Goal: Communication & Community: Answer question/provide support

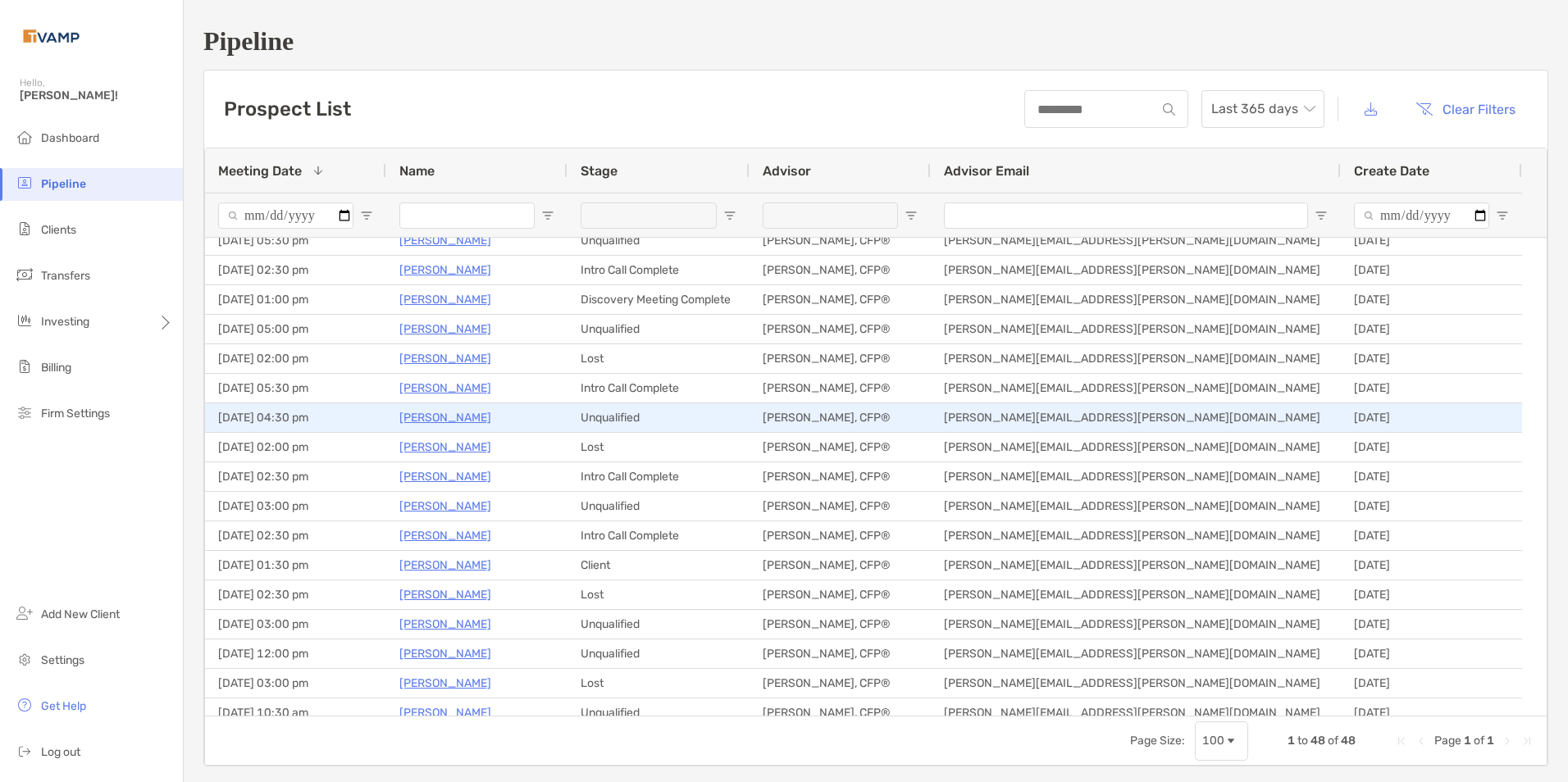
scroll to position [328, 0]
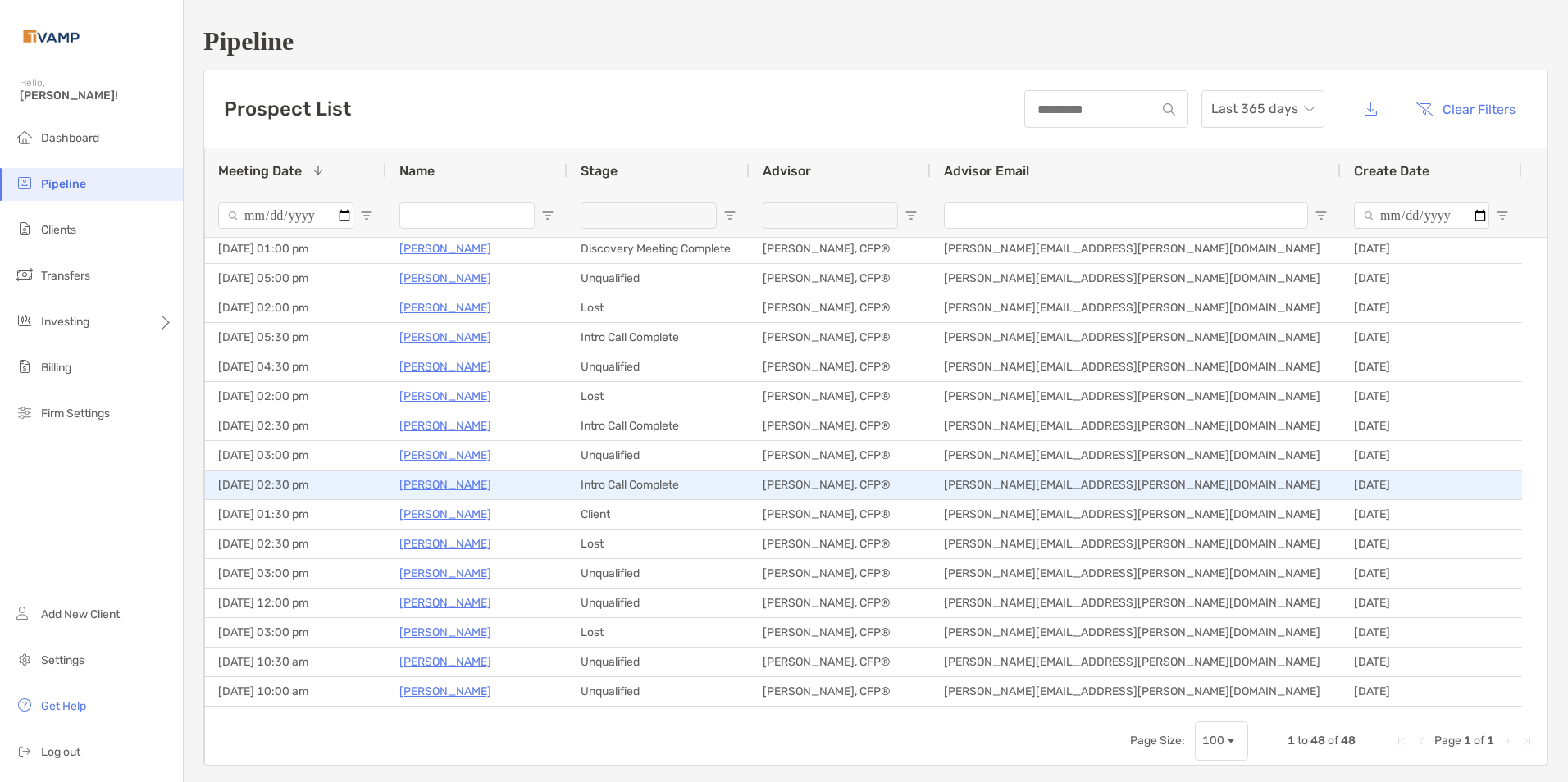
click at [443, 481] on p "Jonathan Bader" at bounding box center [444, 485] width 91 height 20
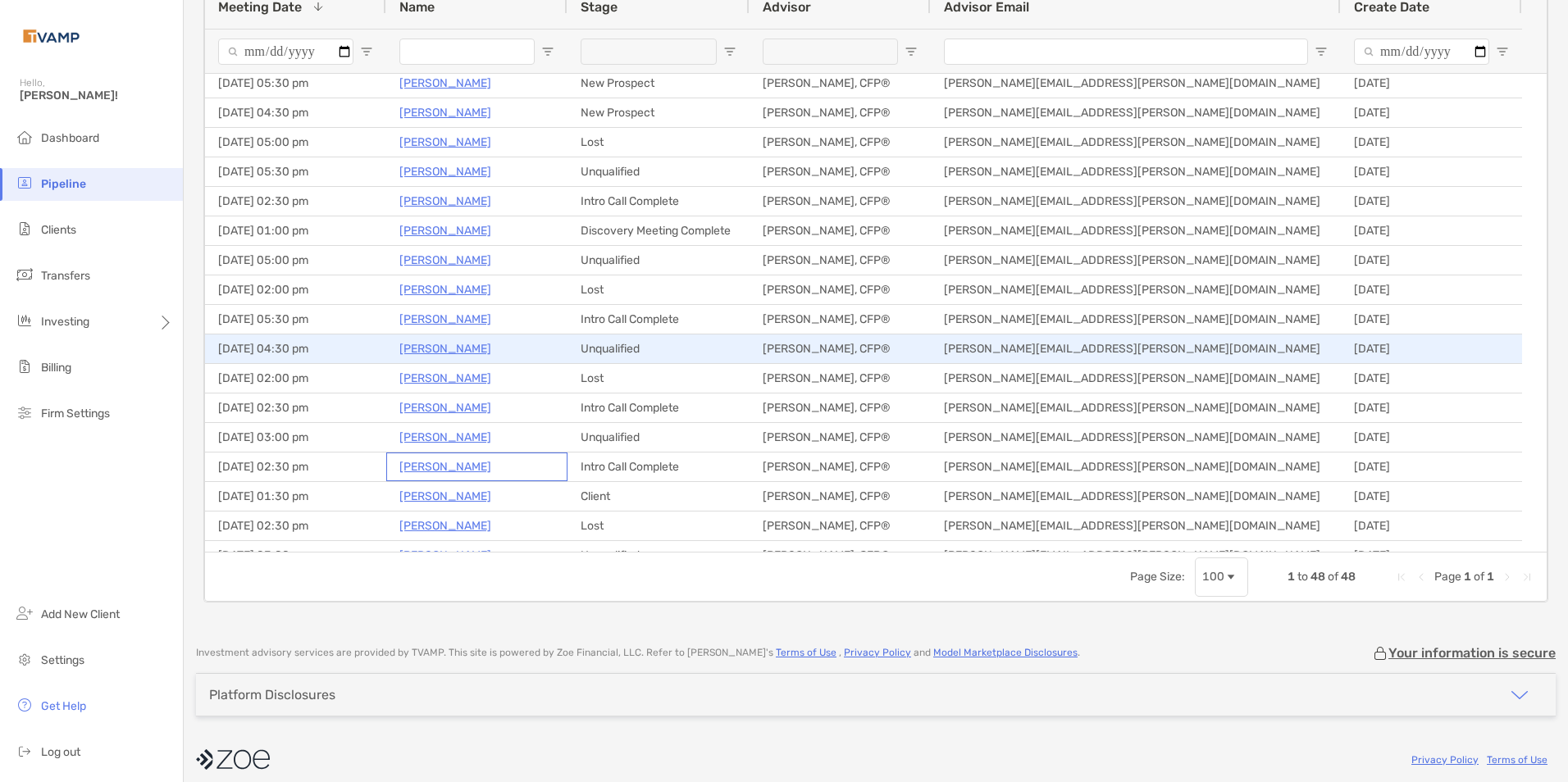
scroll to position [0, 0]
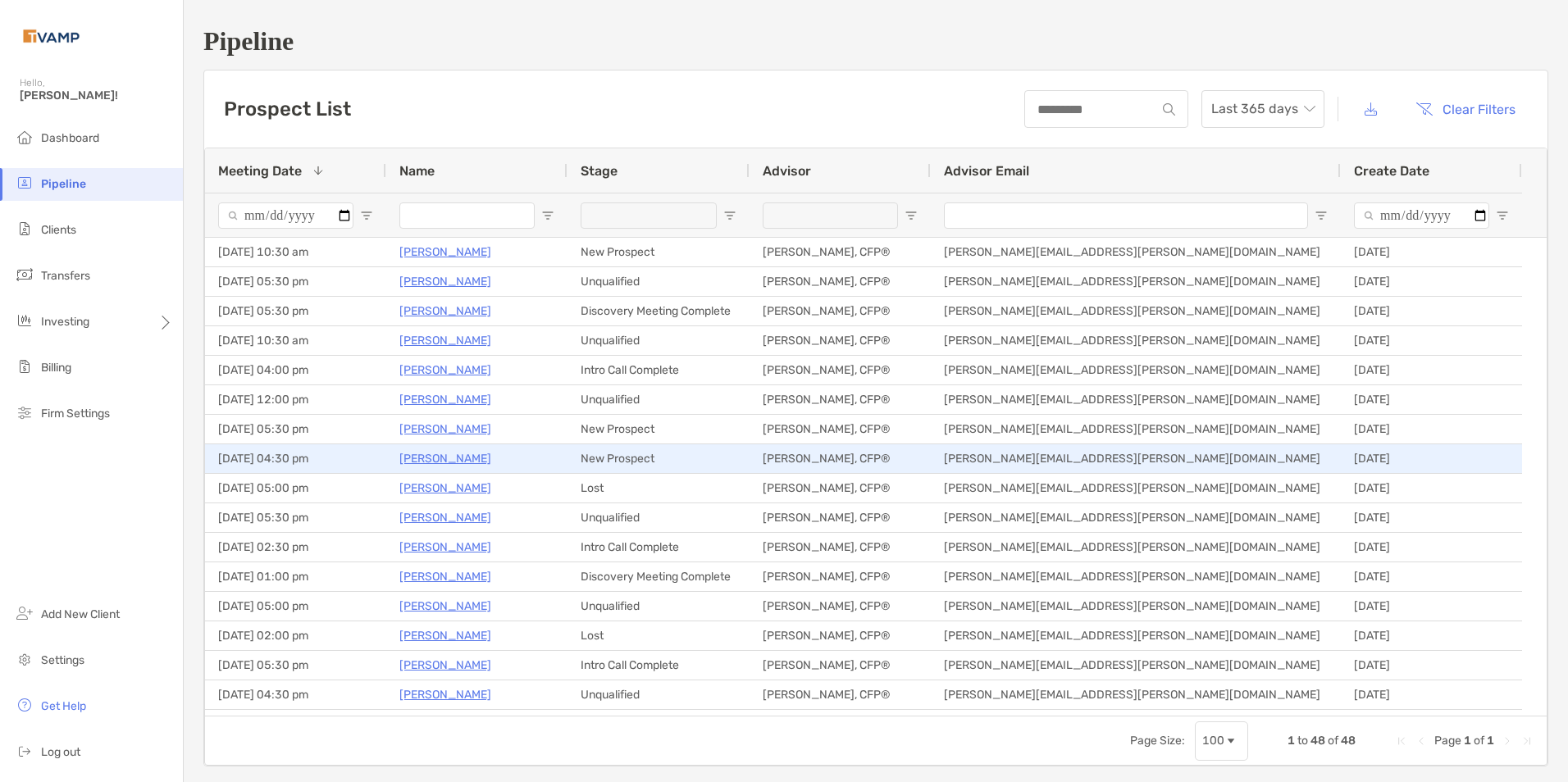
click at [469, 454] on p "Ann Macgregor" at bounding box center [444, 458] width 91 height 20
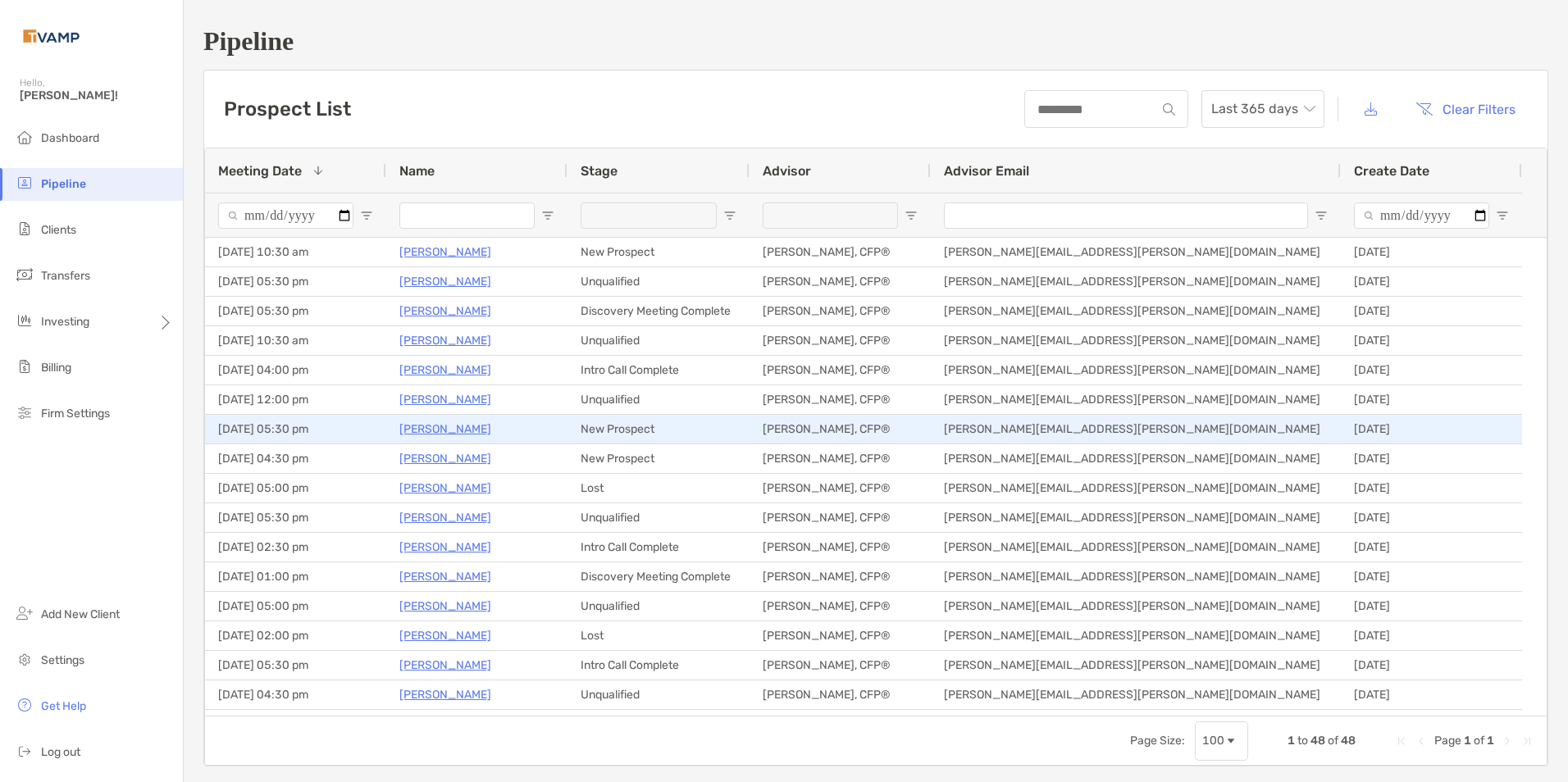
click at [443, 432] on p "Maricelda Medina" at bounding box center [444, 429] width 91 height 20
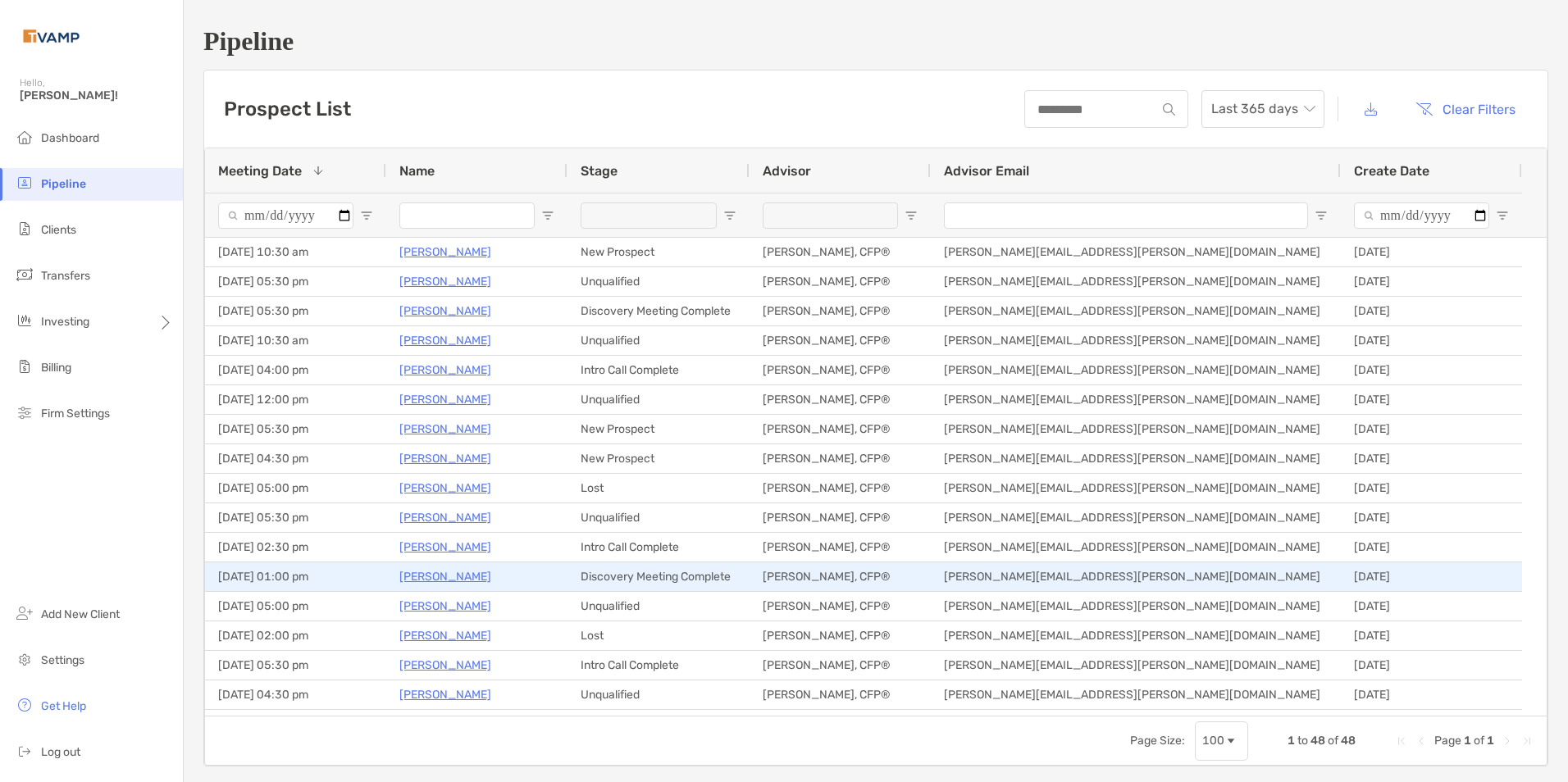
click at [437, 576] on p "[PERSON_NAME]" at bounding box center [444, 576] width 91 height 20
click at [409, 582] on p "[PERSON_NAME]" at bounding box center [444, 576] width 91 height 20
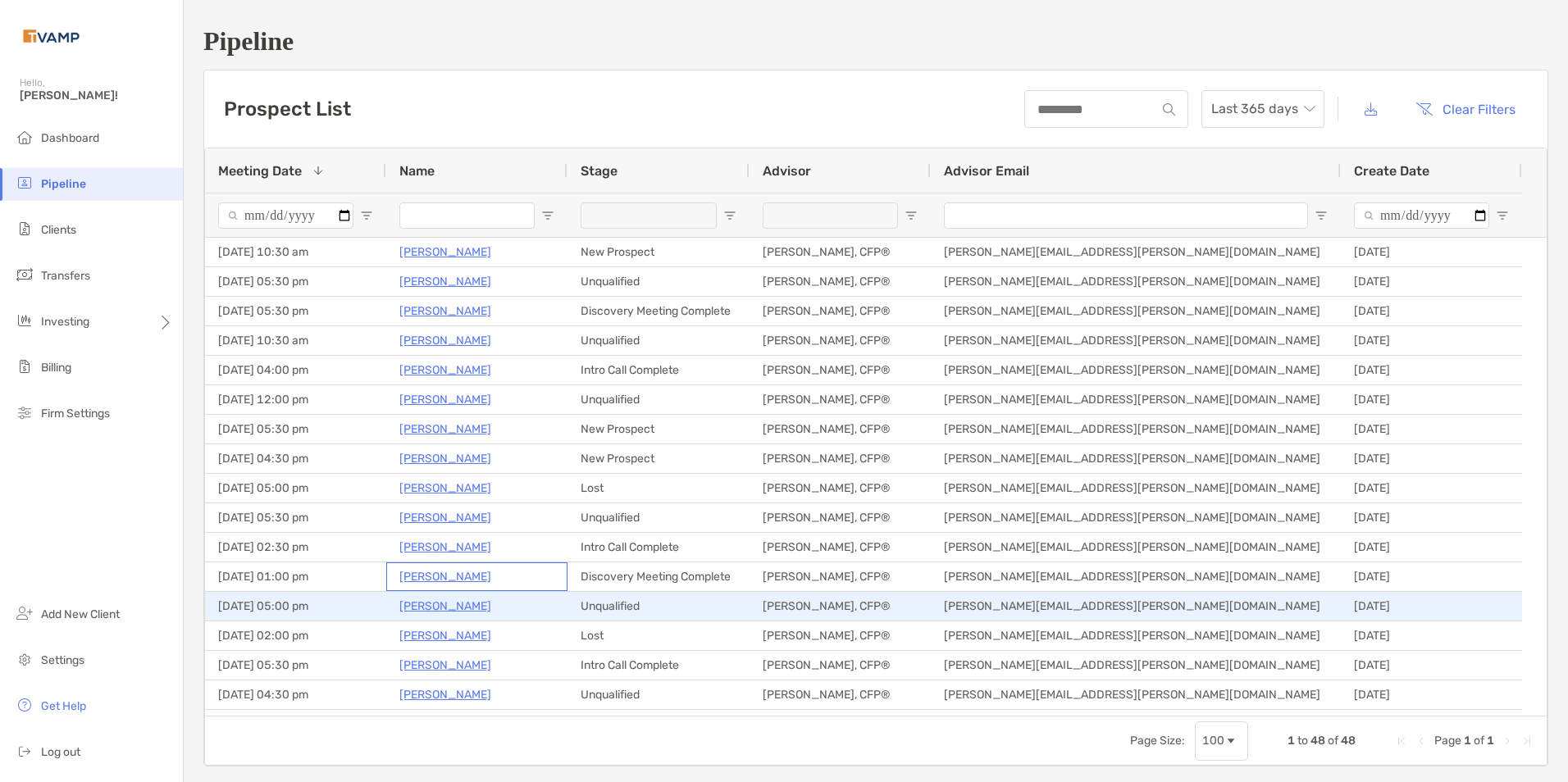
scroll to position [82, 0]
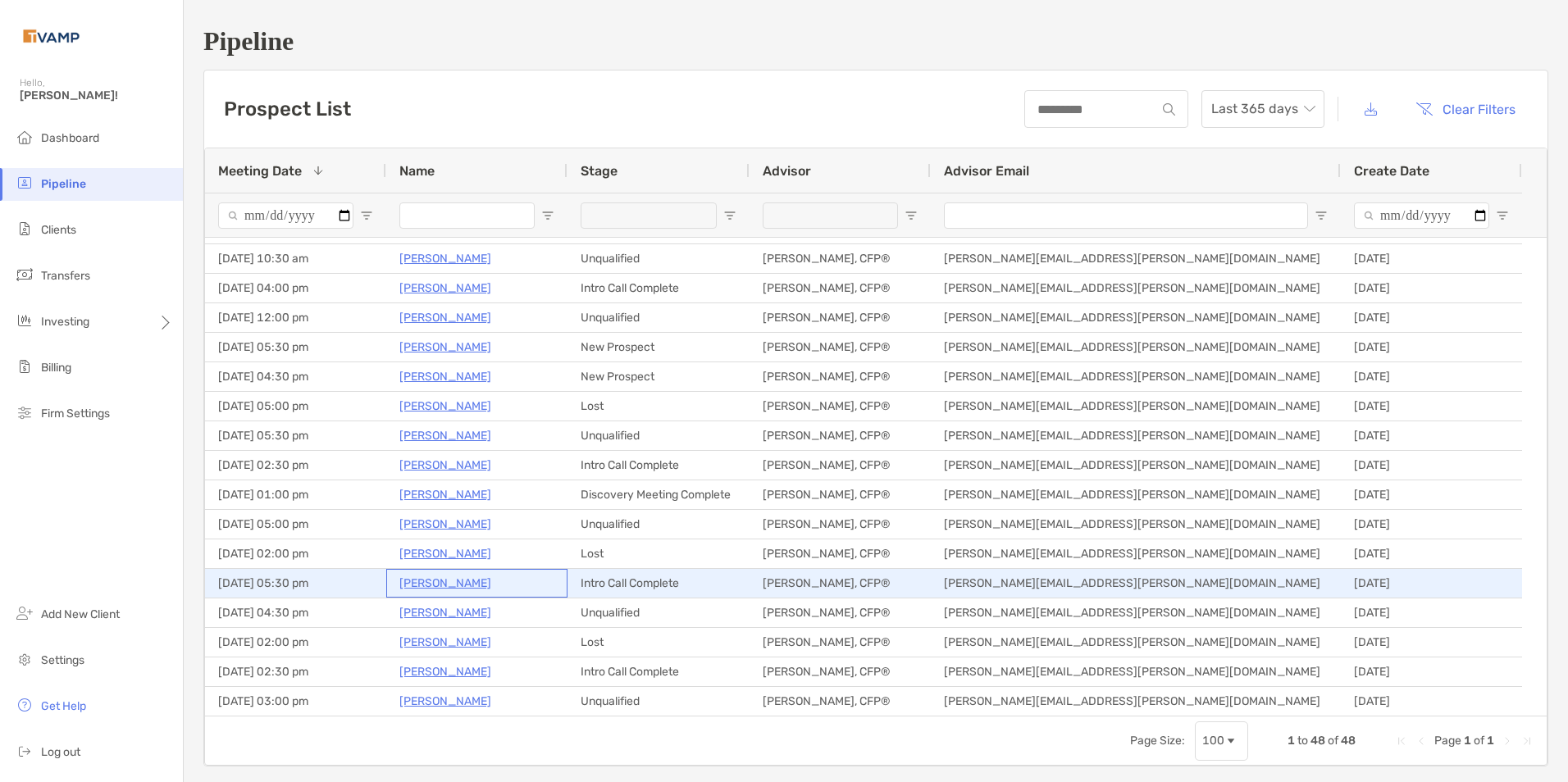
click at [467, 586] on p "Nicole Pellegrino" at bounding box center [444, 583] width 91 height 20
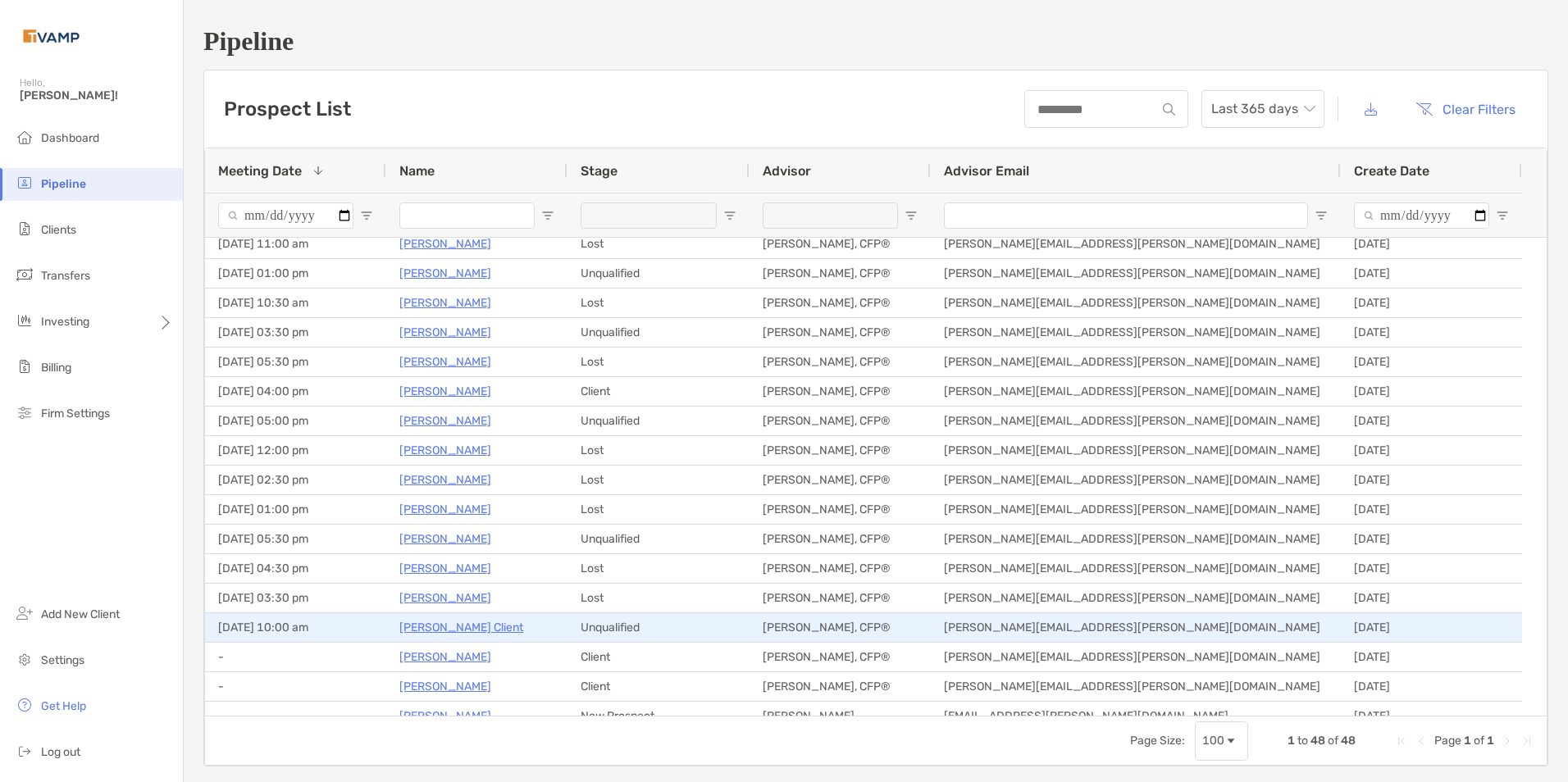
scroll to position [939, 0]
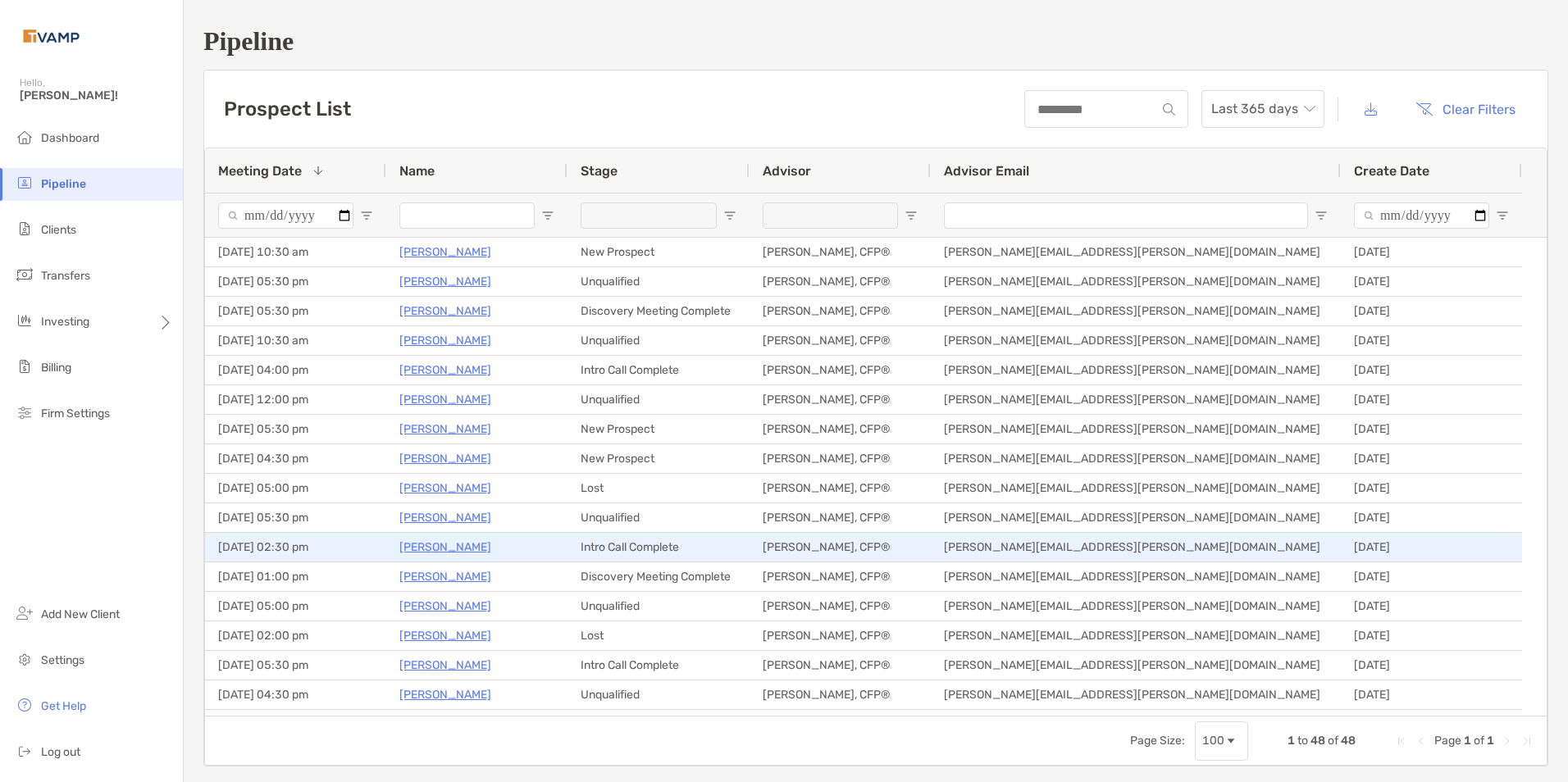
click at [438, 545] on p "Bernadette Martin" at bounding box center [444, 546] width 91 height 20
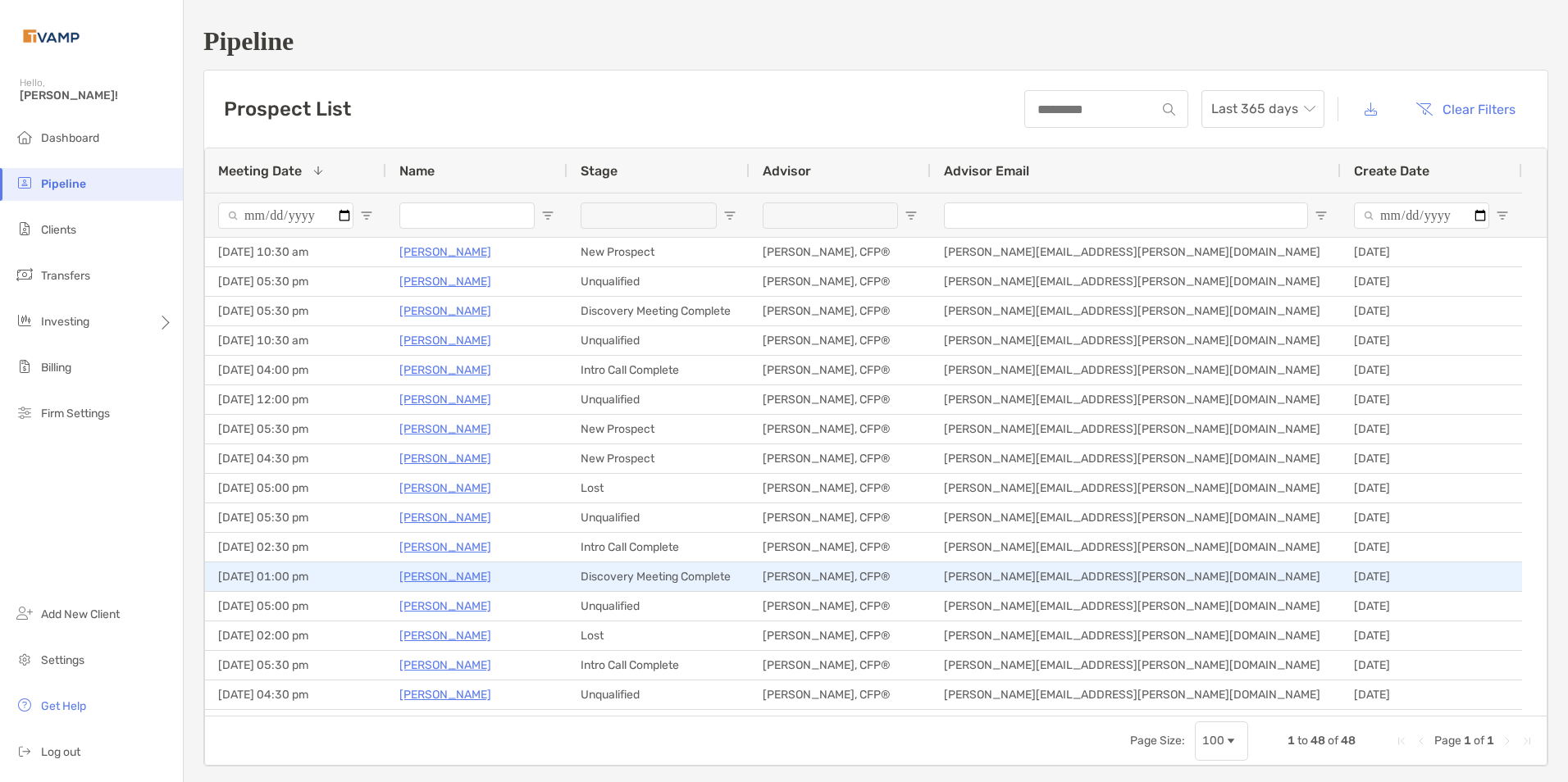
click at [437, 582] on p "[PERSON_NAME]" at bounding box center [444, 576] width 91 height 20
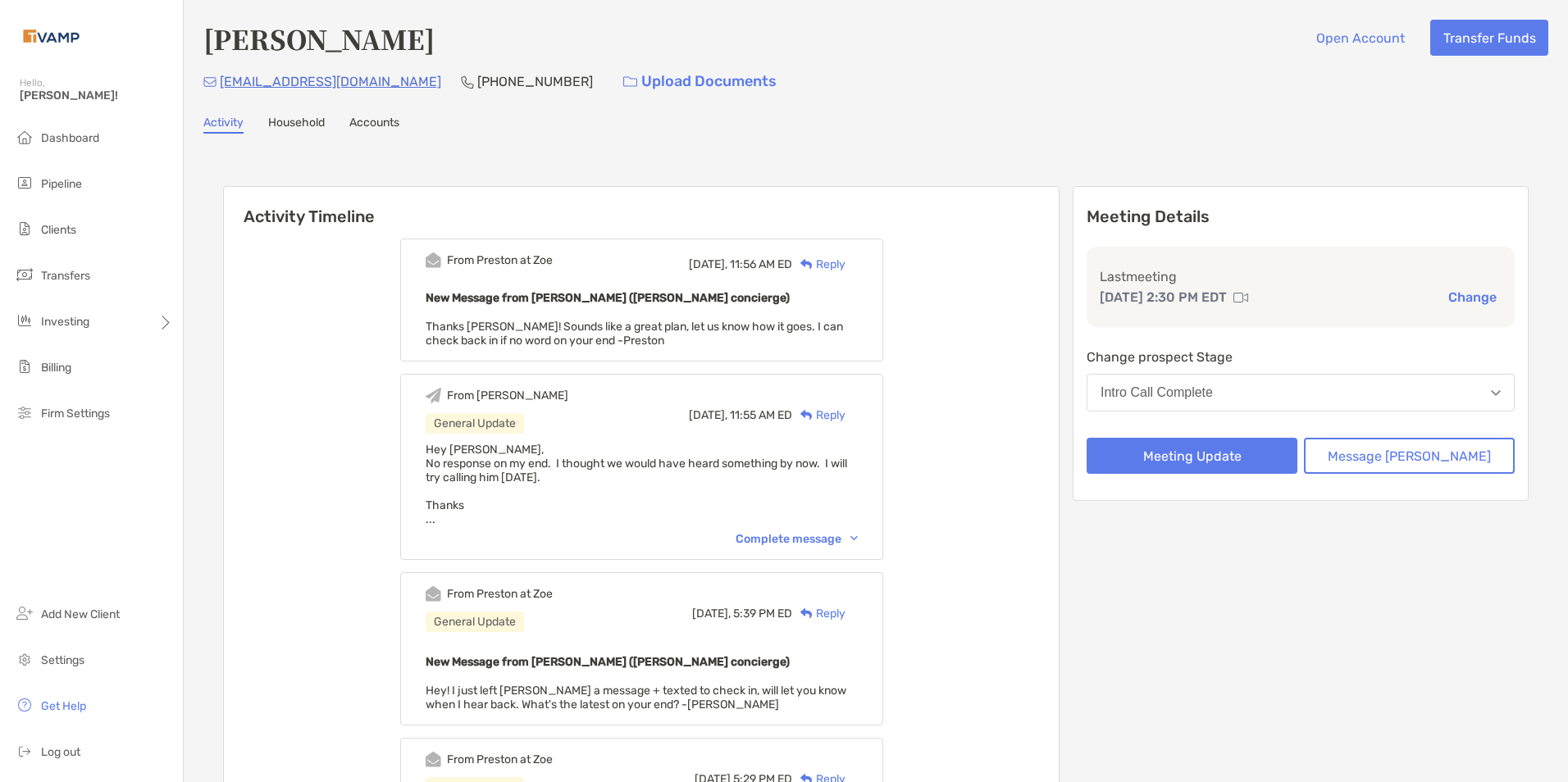
click at [846, 258] on div "Reply" at bounding box center [819, 265] width 53 height 17
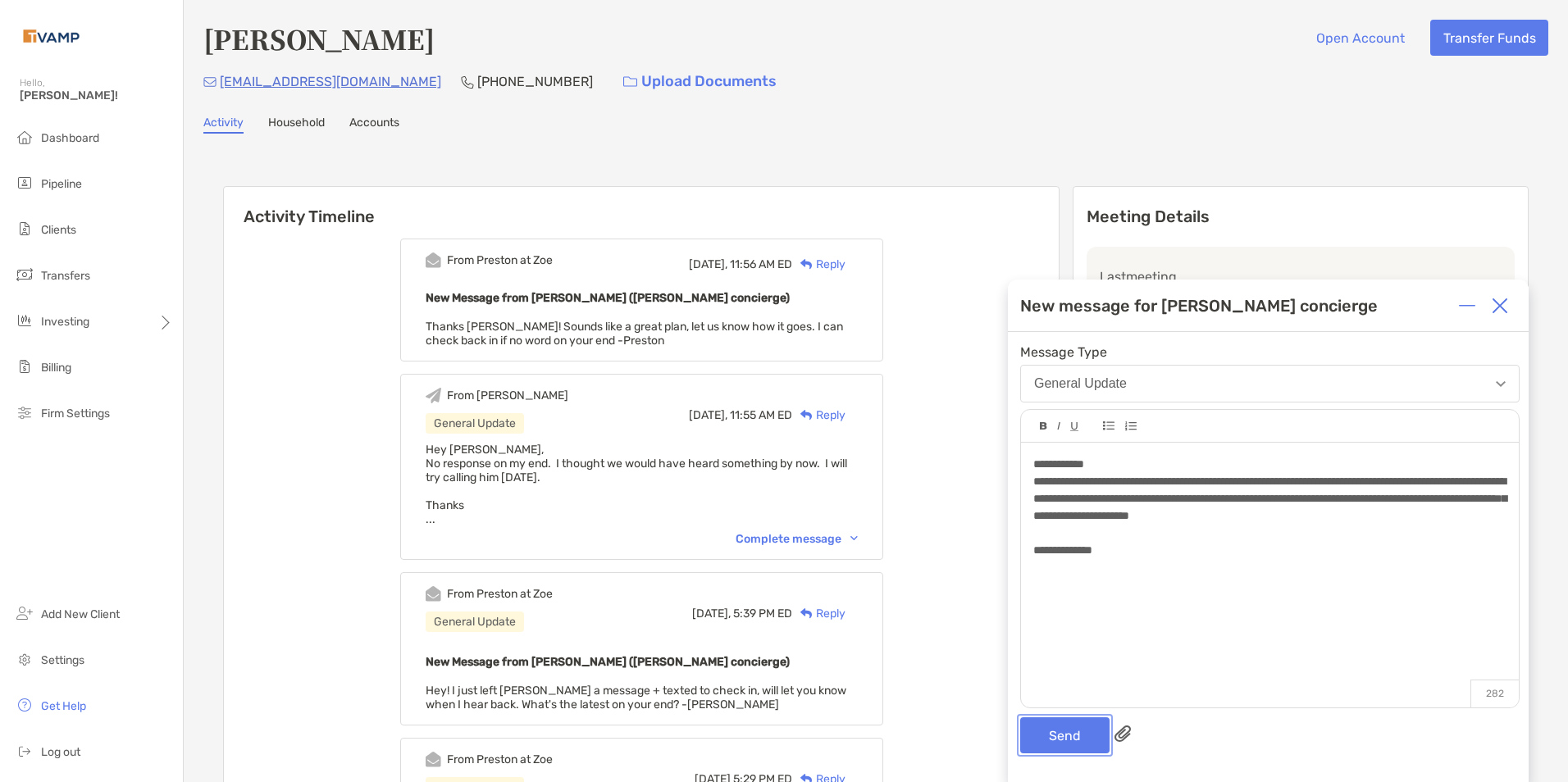
click at [1062, 733] on button "Send" at bounding box center [1065, 736] width 89 height 37
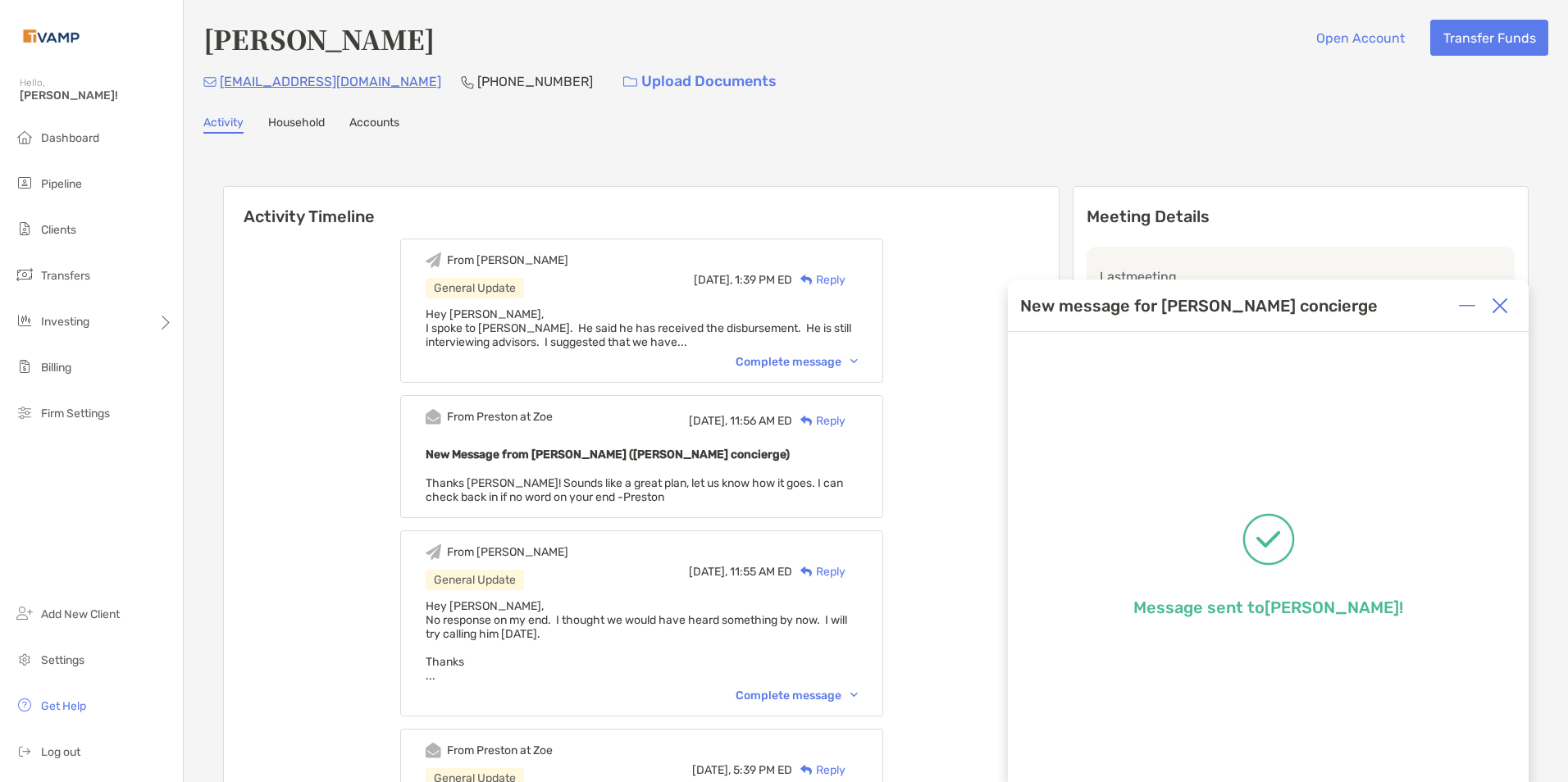
click at [1501, 302] on img at bounding box center [1500, 306] width 16 height 16
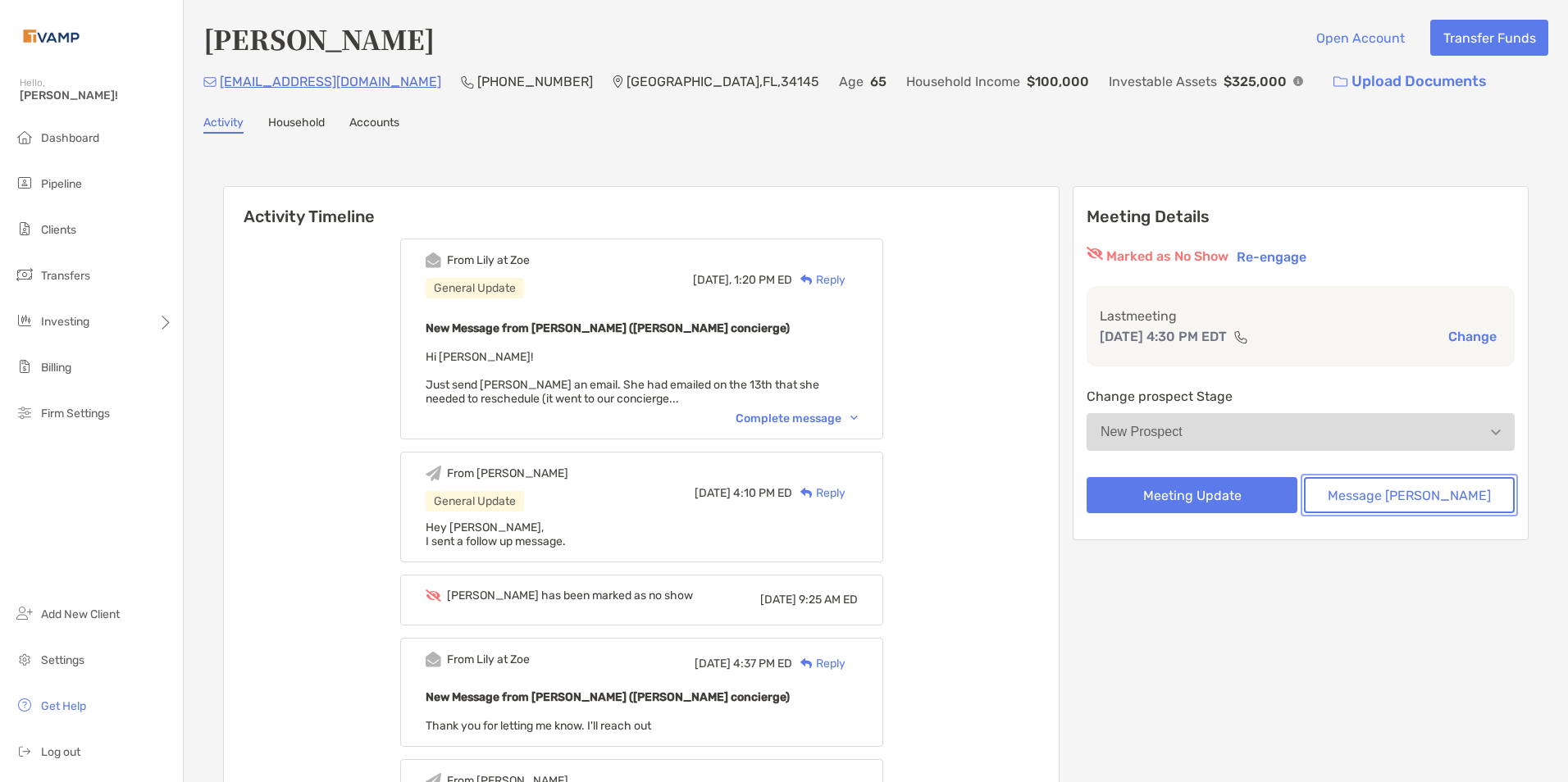
click at [1444, 493] on button "Message Zoe" at bounding box center [1409, 495] width 211 height 37
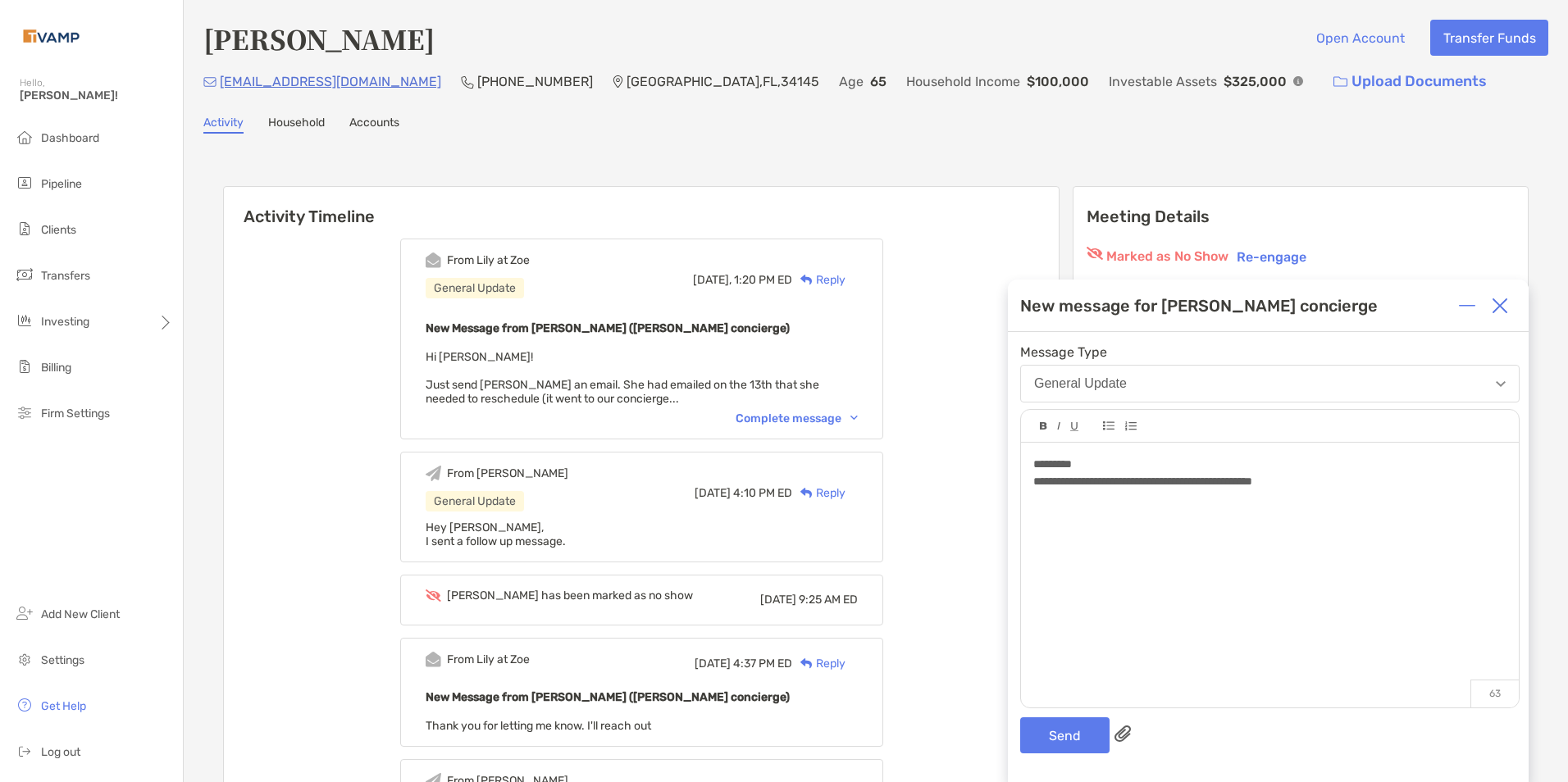
click at [1111, 544] on div "**********" at bounding box center [1271, 567] width 498 height 248
click at [1059, 726] on button "Send" at bounding box center [1065, 736] width 89 height 37
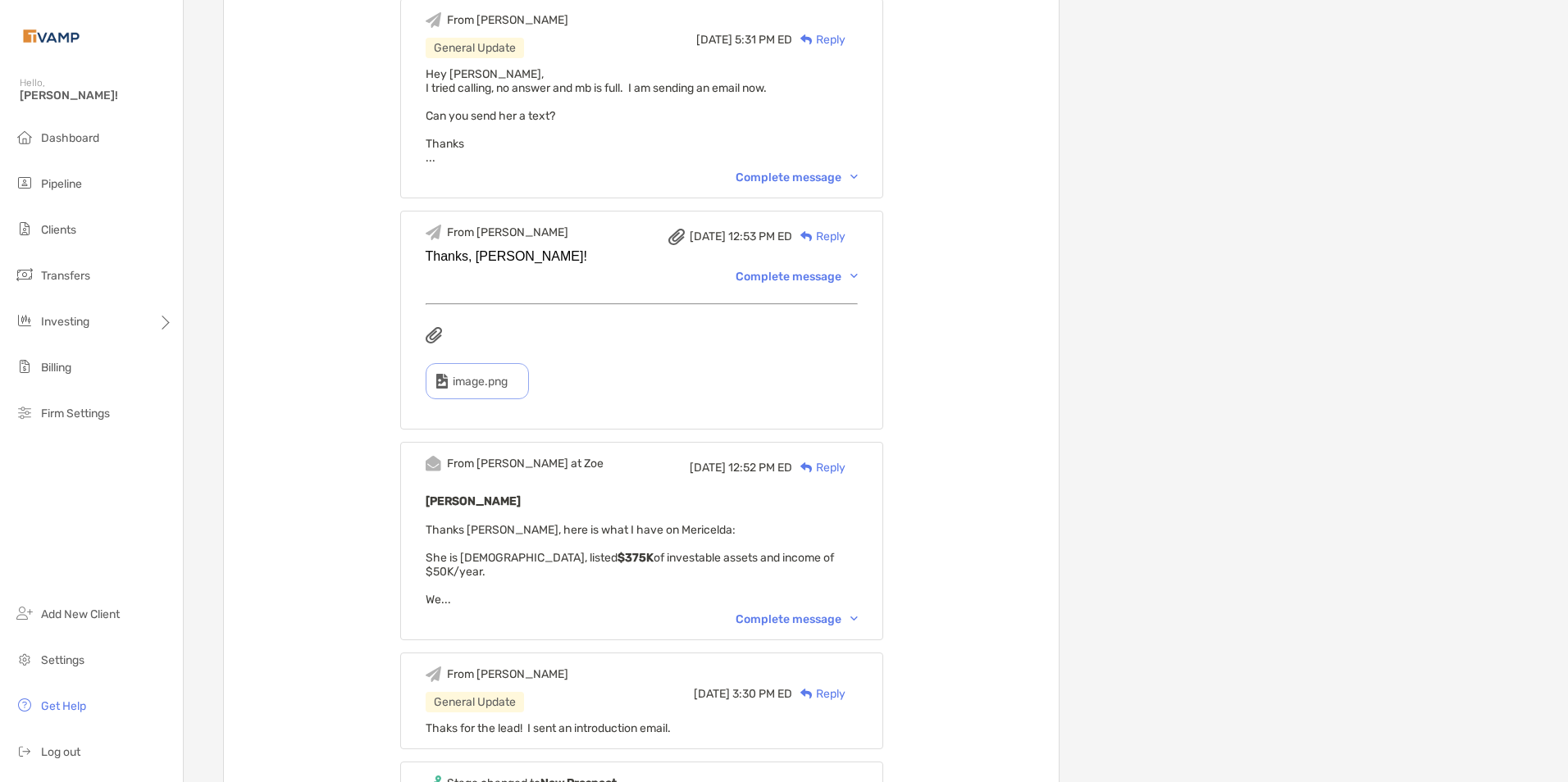
scroll to position [656, 0]
click at [858, 614] on img at bounding box center [854, 616] width 8 height 5
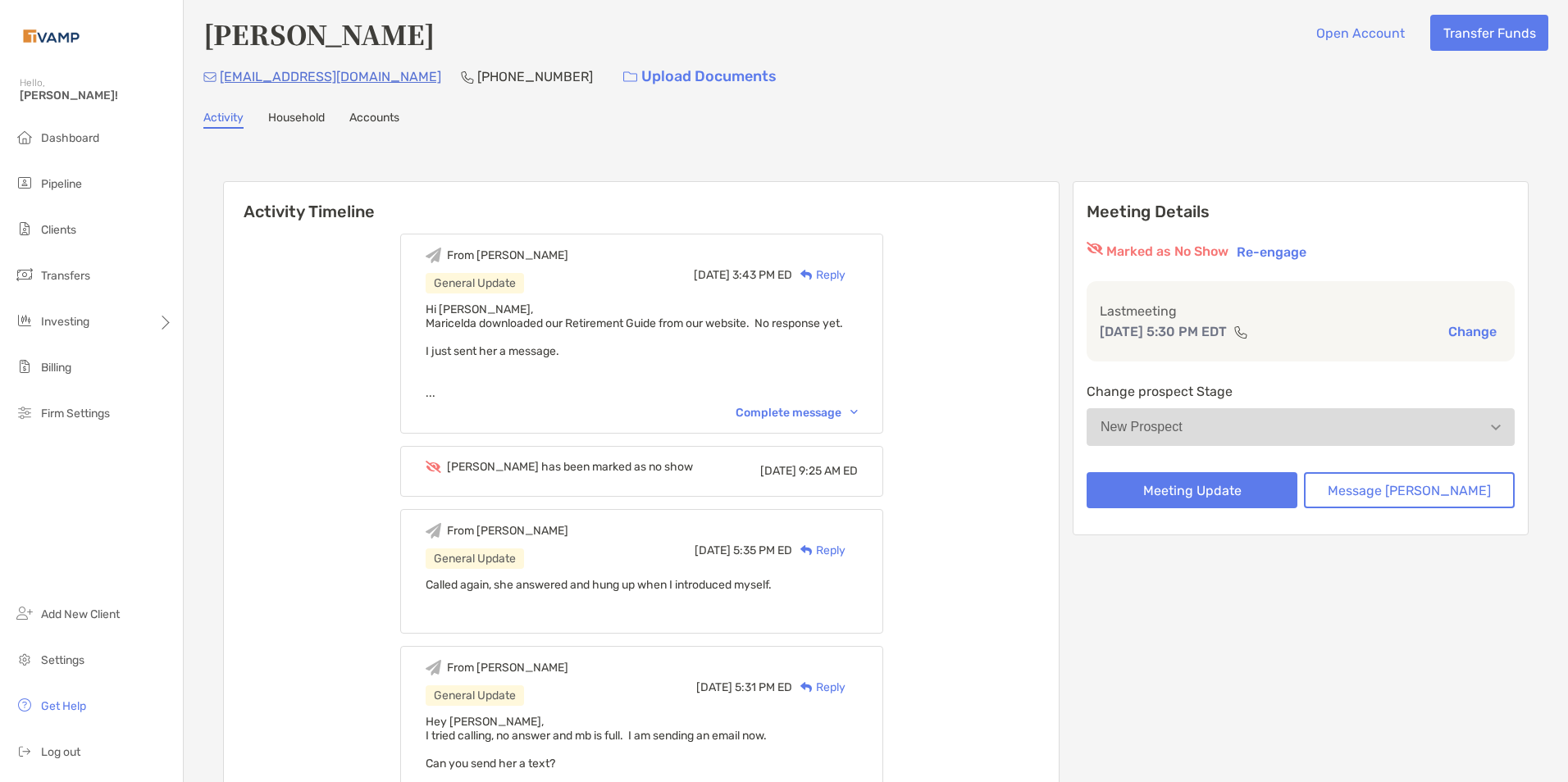
scroll to position [0, 0]
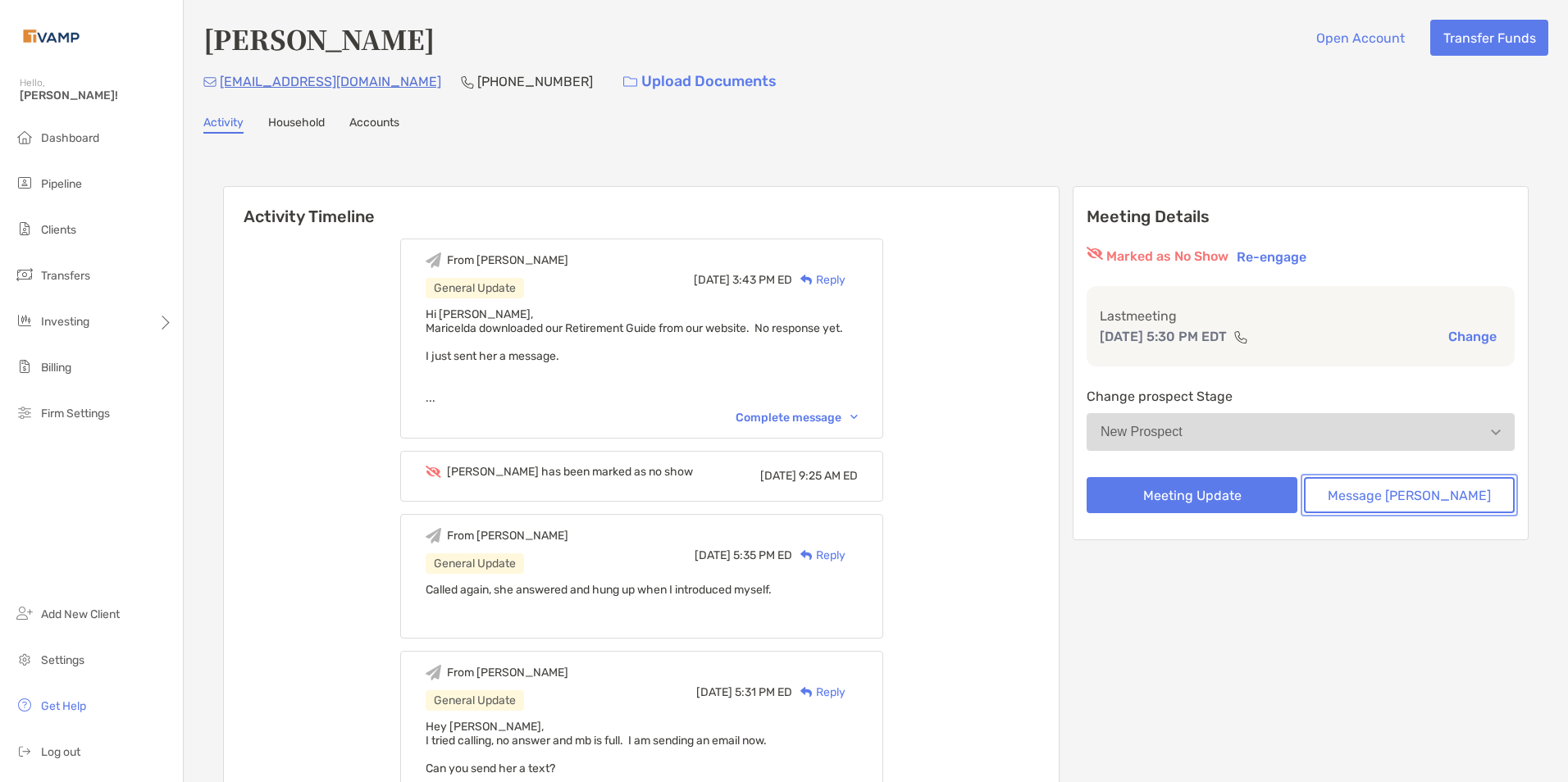
click at [1395, 492] on button "Message [PERSON_NAME]" at bounding box center [1409, 495] width 211 height 37
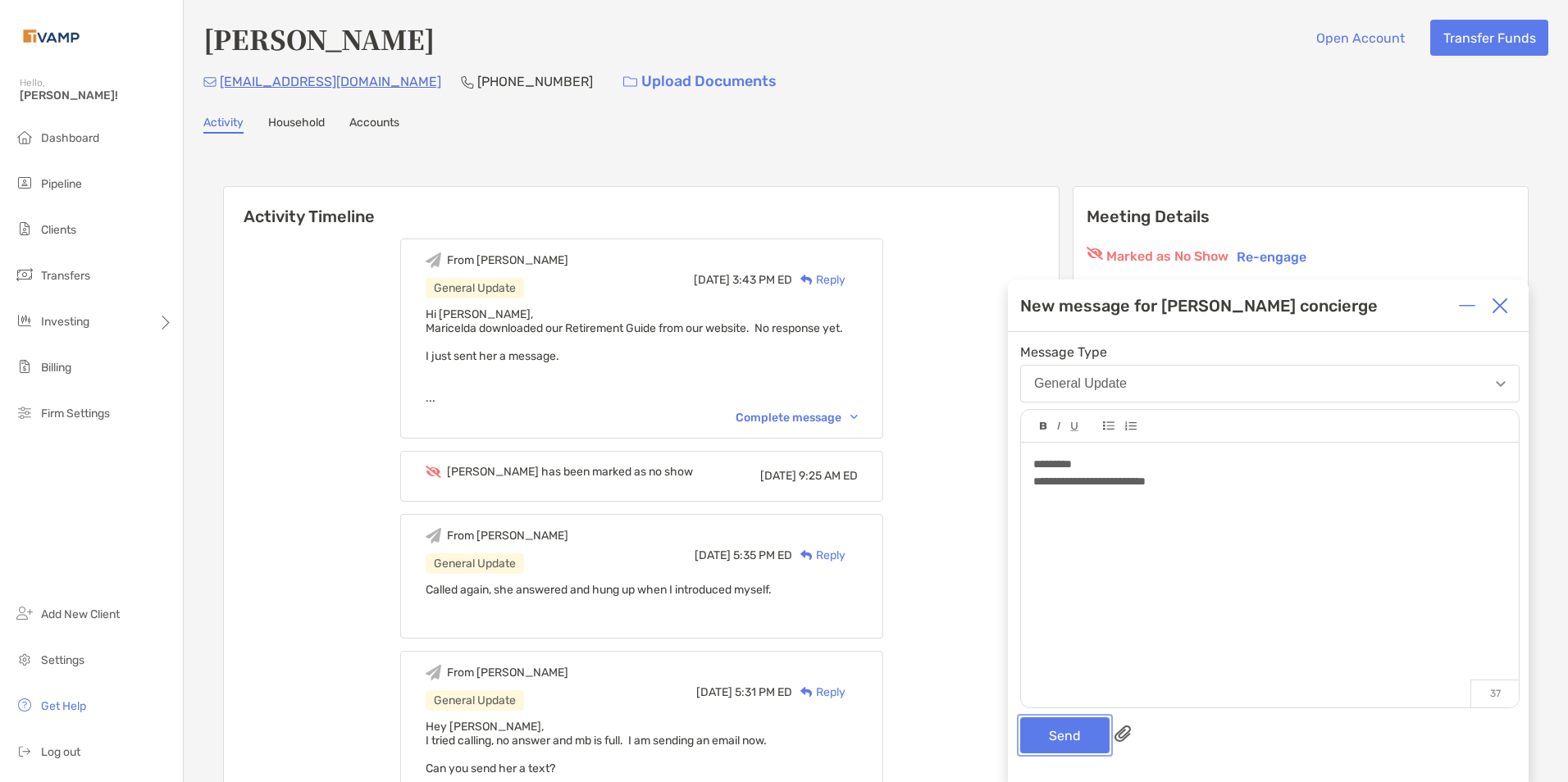
click at [1042, 732] on button "Send" at bounding box center [1065, 736] width 89 height 37
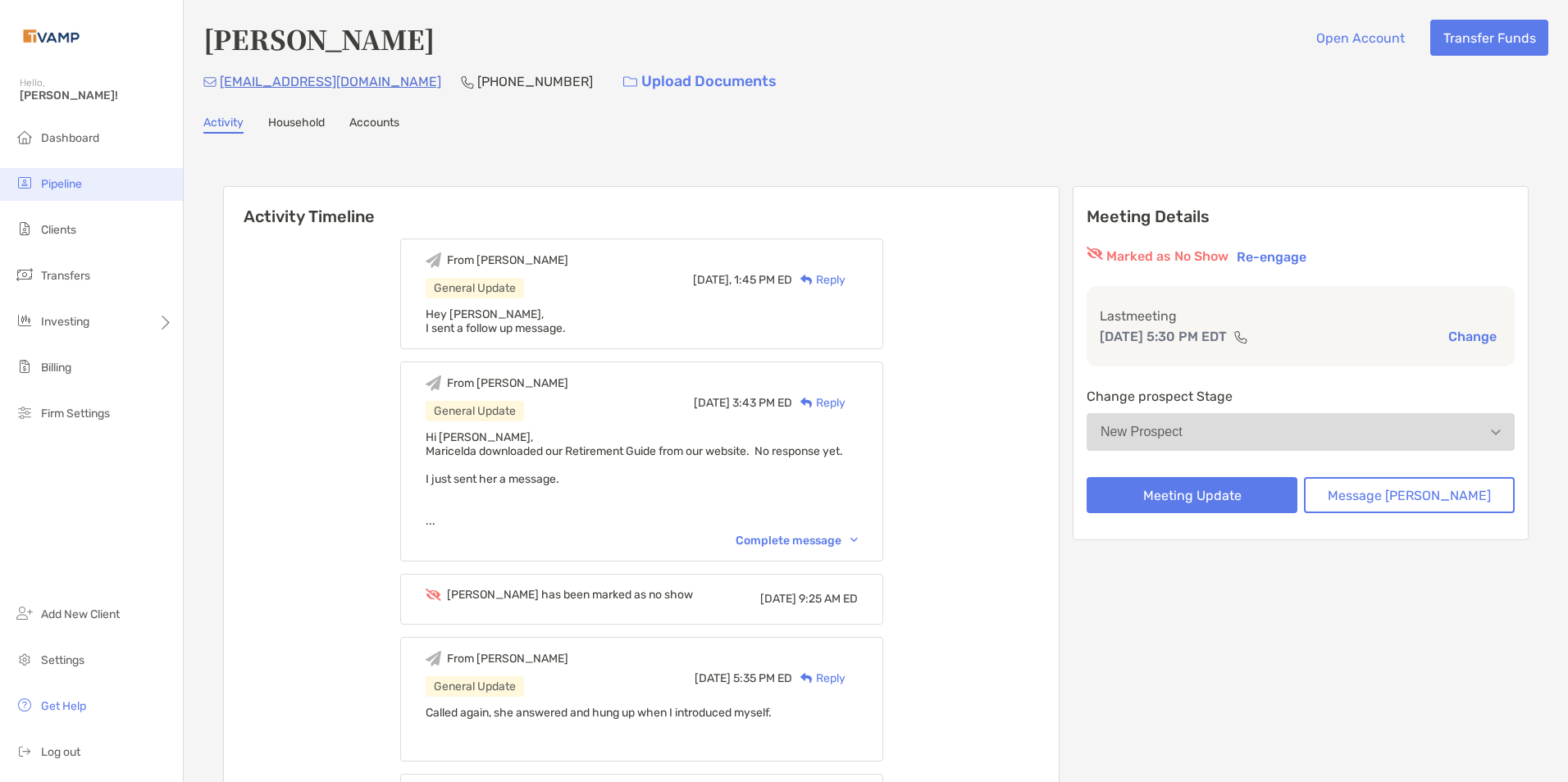
click at [66, 192] on li "Pipeline" at bounding box center [91, 185] width 183 height 33
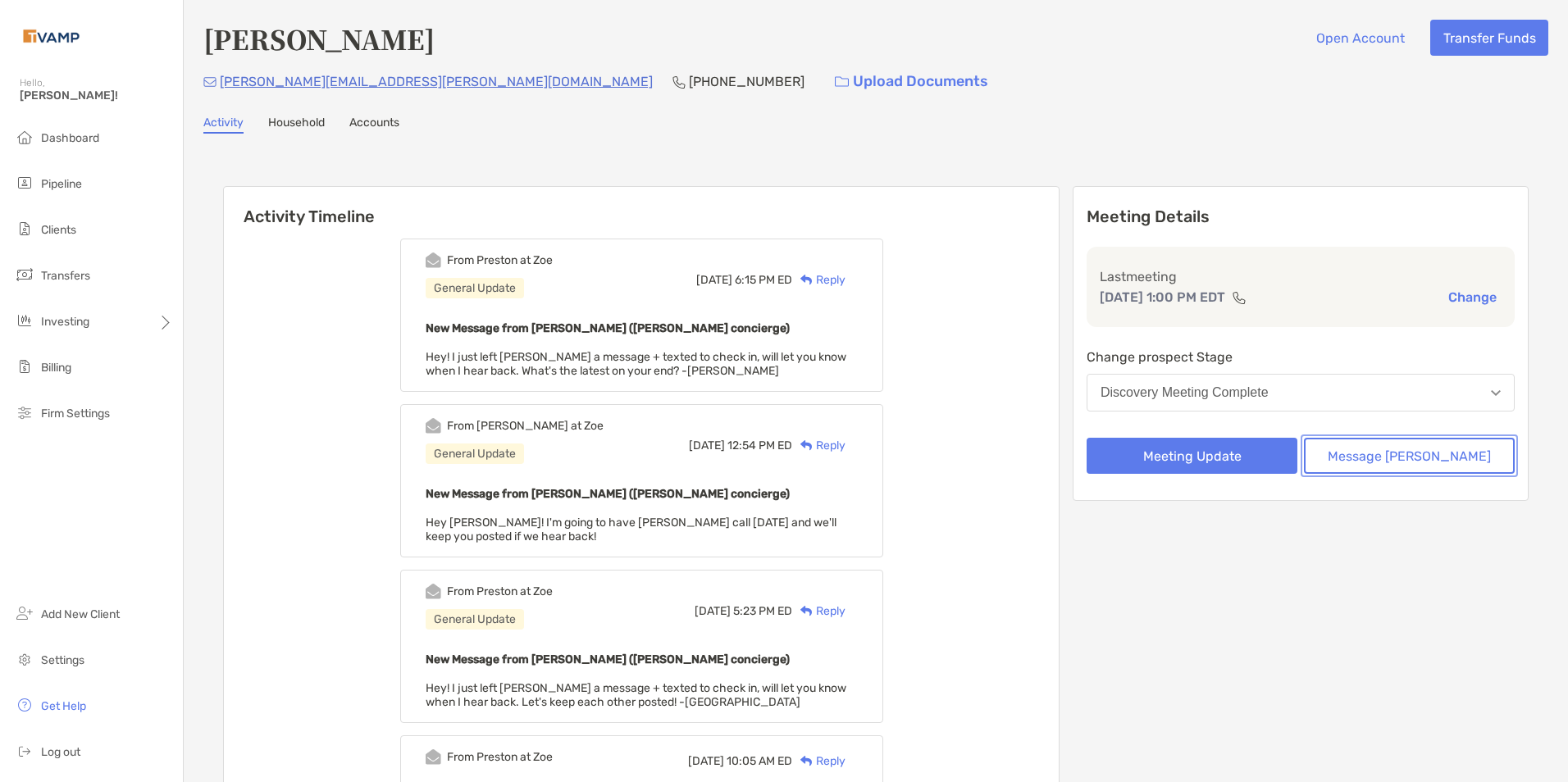
click at [1396, 457] on button "Message Zoe" at bounding box center [1409, 456] width 211 height 37
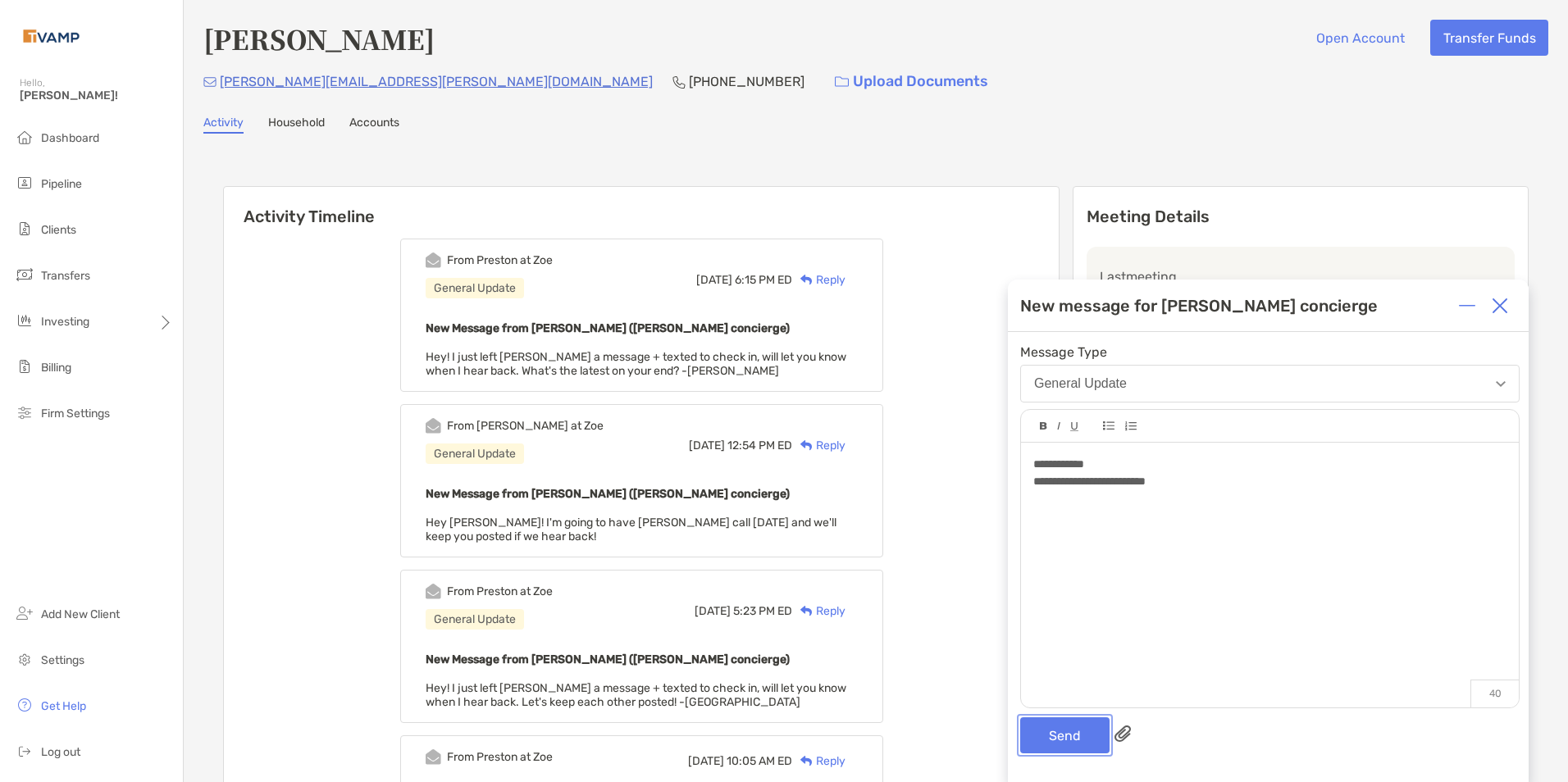
click at [1052, 738] on button "Send" at bounding box center [1065, 736] width 89 height 37
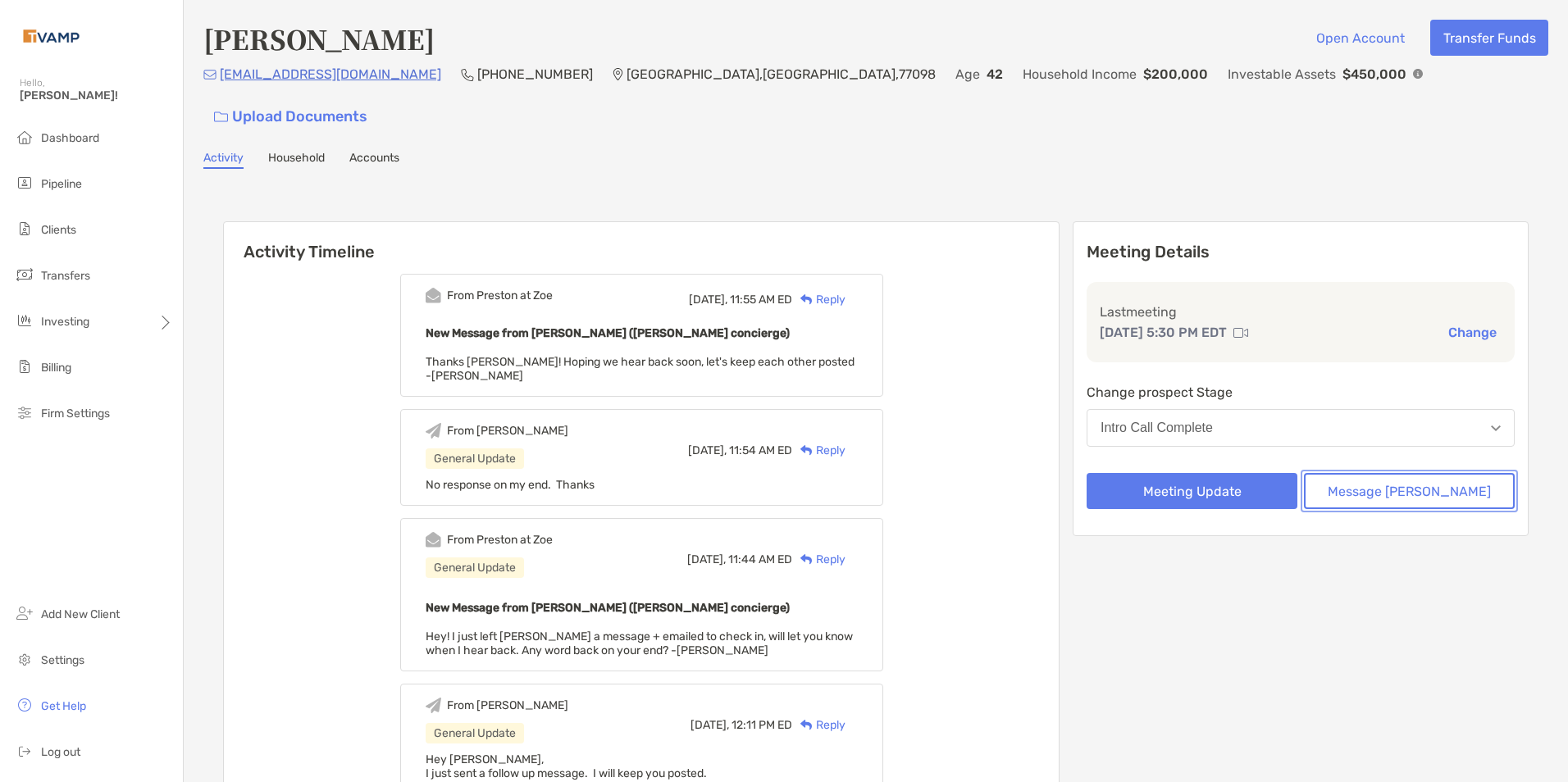
click at [1374, 473] on button "Message [PERSON_NAME]" at bounding box center [1409, 492] width 211 height 37
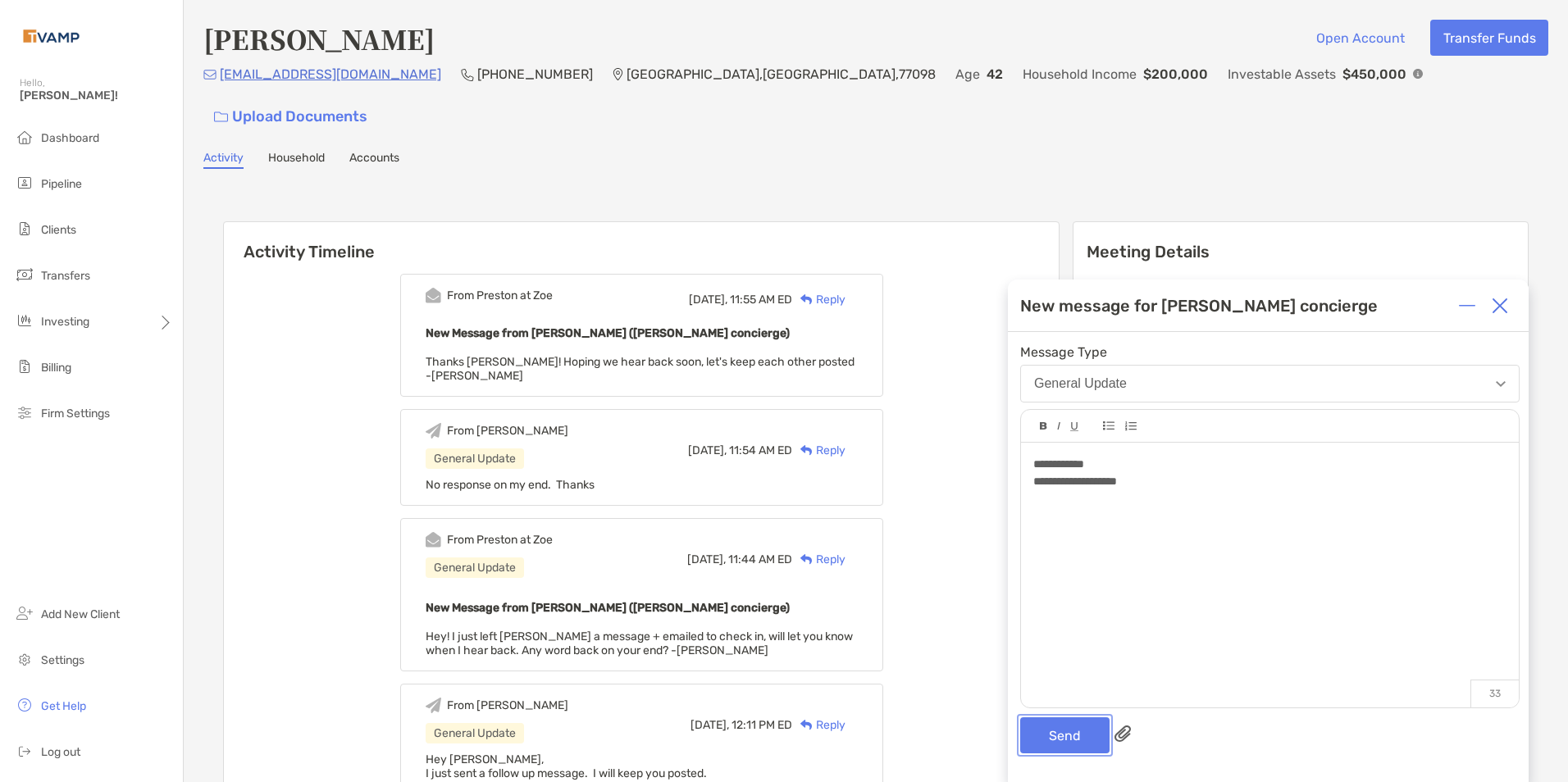
click at [1056, 744] on button "Send" at bounding box center [1065, 736] width 89 height 37
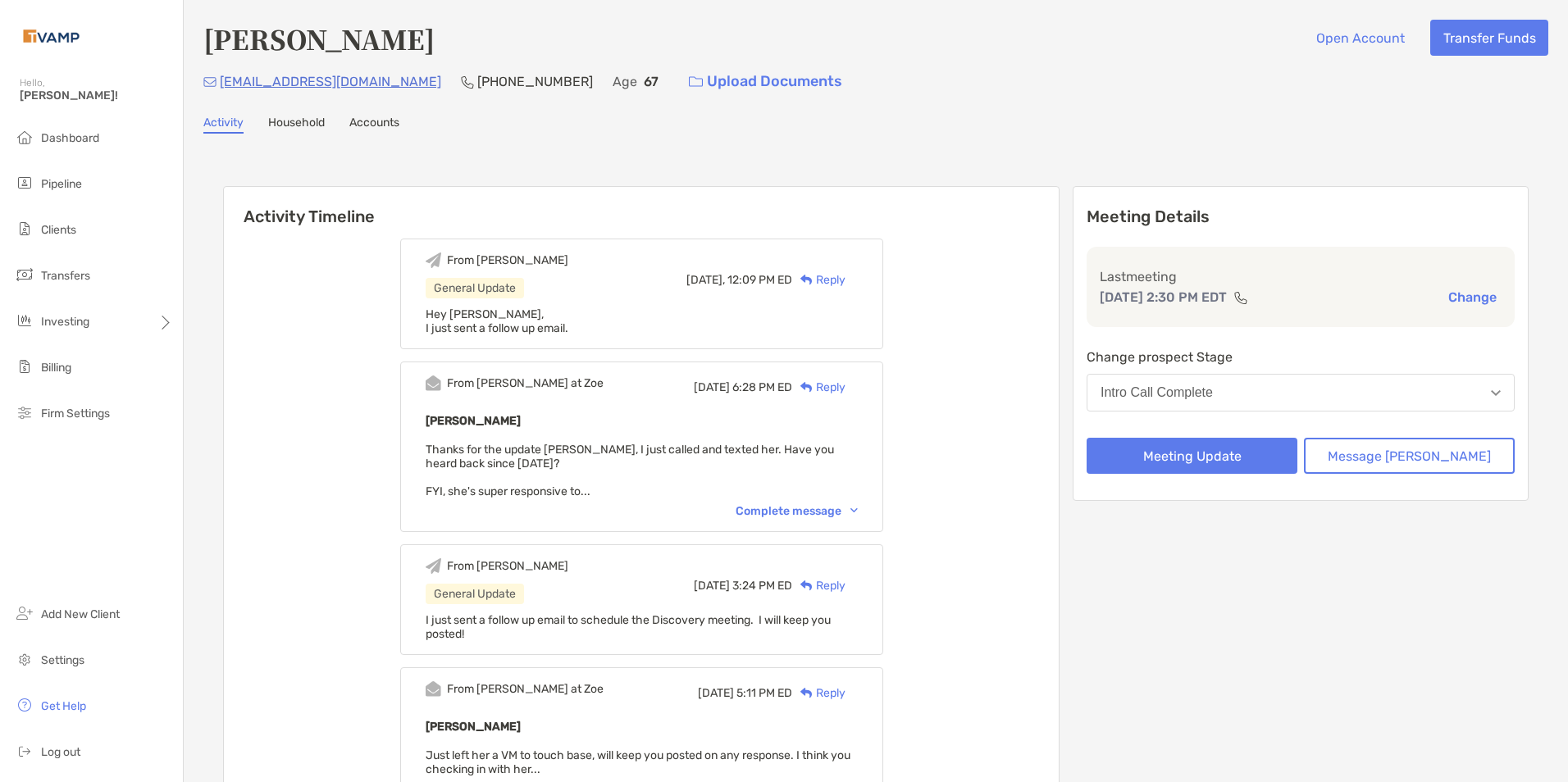
click at [858, 510] on div "Complete message" at bounding box center [797, 511] width 122 height 13
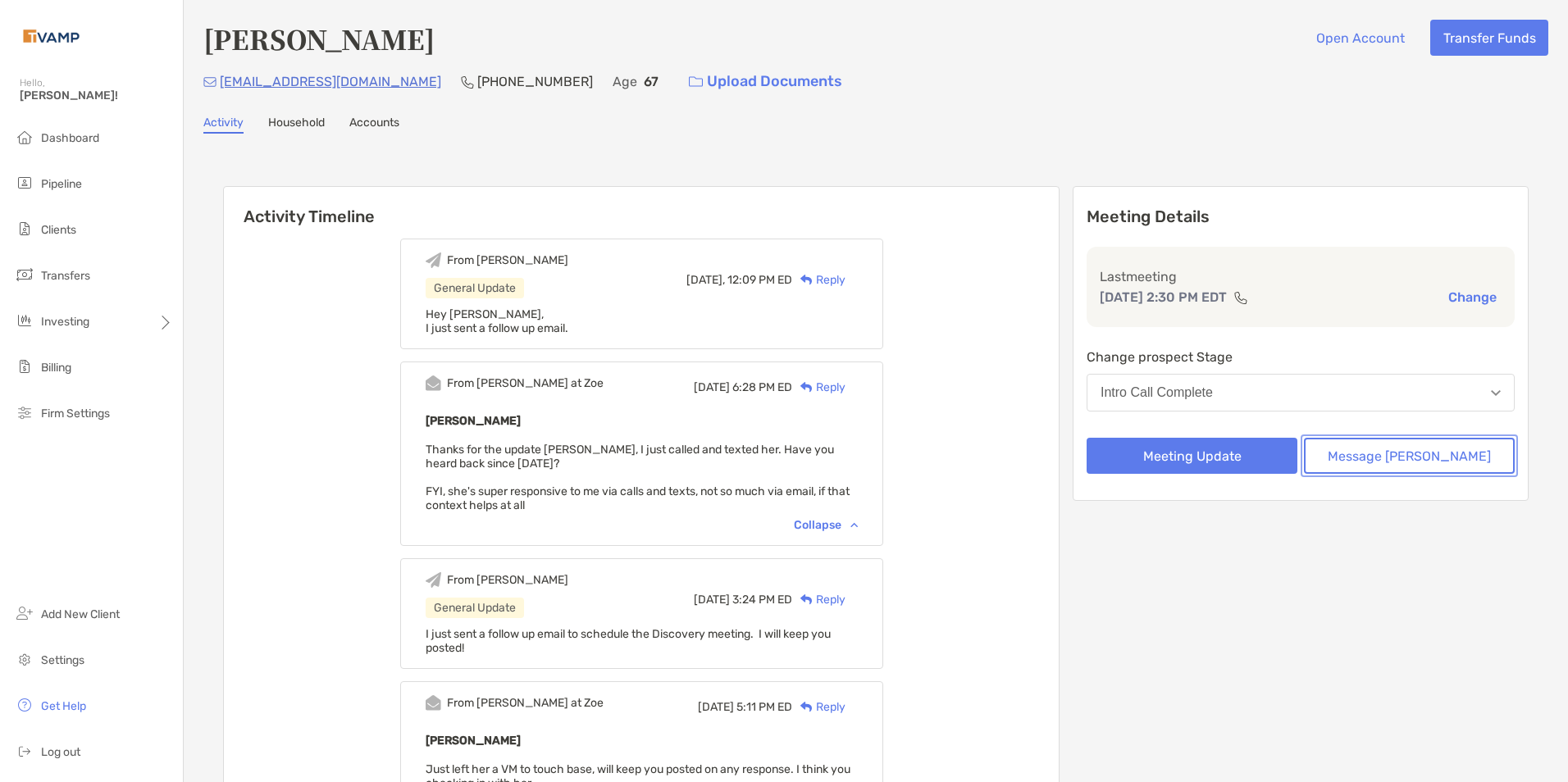
click at [1396, 453] on button "Message Zoe" at bounding box center [1409, 456] width 211 height 37
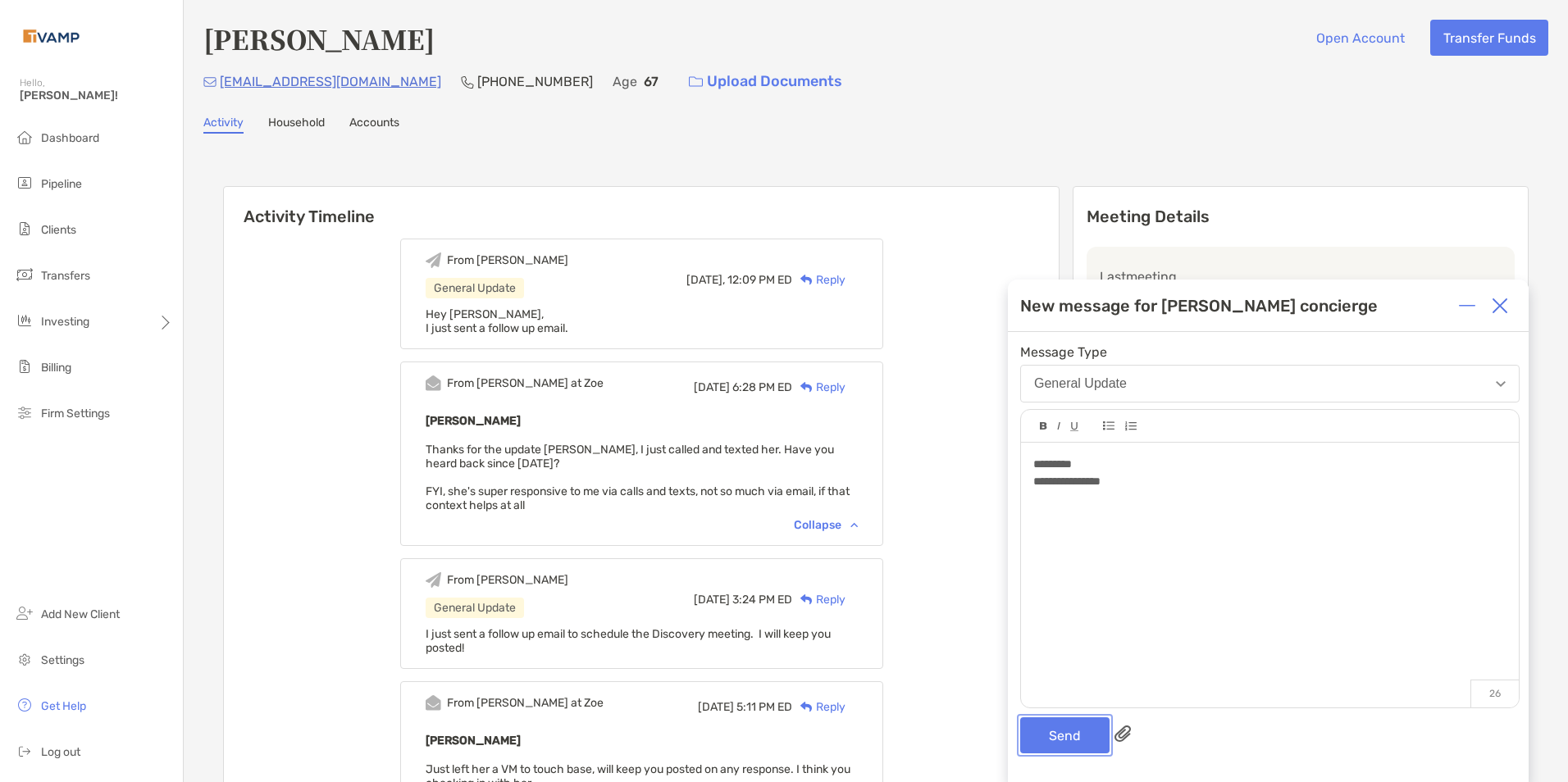
click at [1075, 738] on button "Send" at bounding box center [1065, 736] width 89 height 37
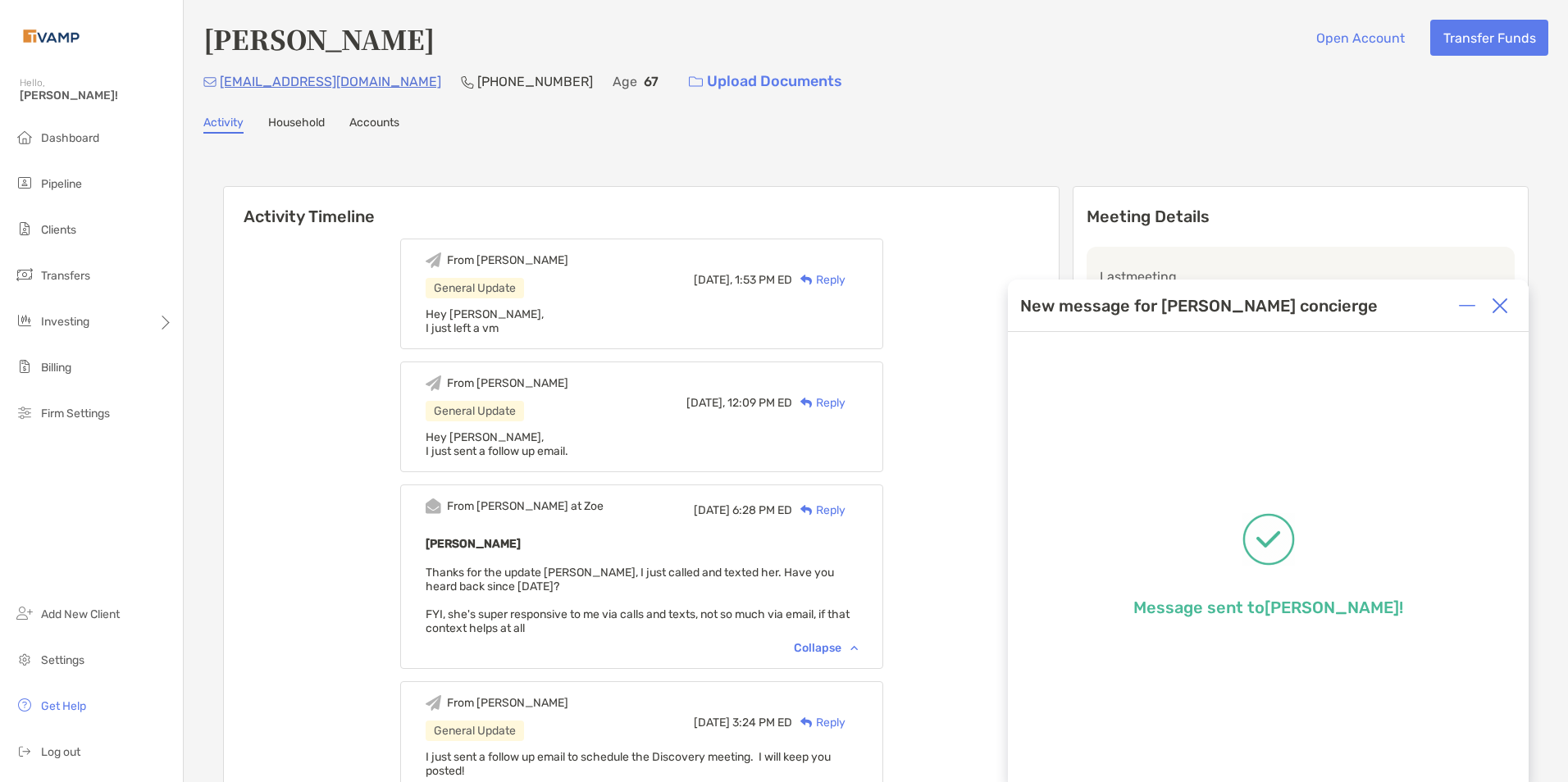
click at [1501, 300] on img at bounding box center [1500, 306] width 16 height 16
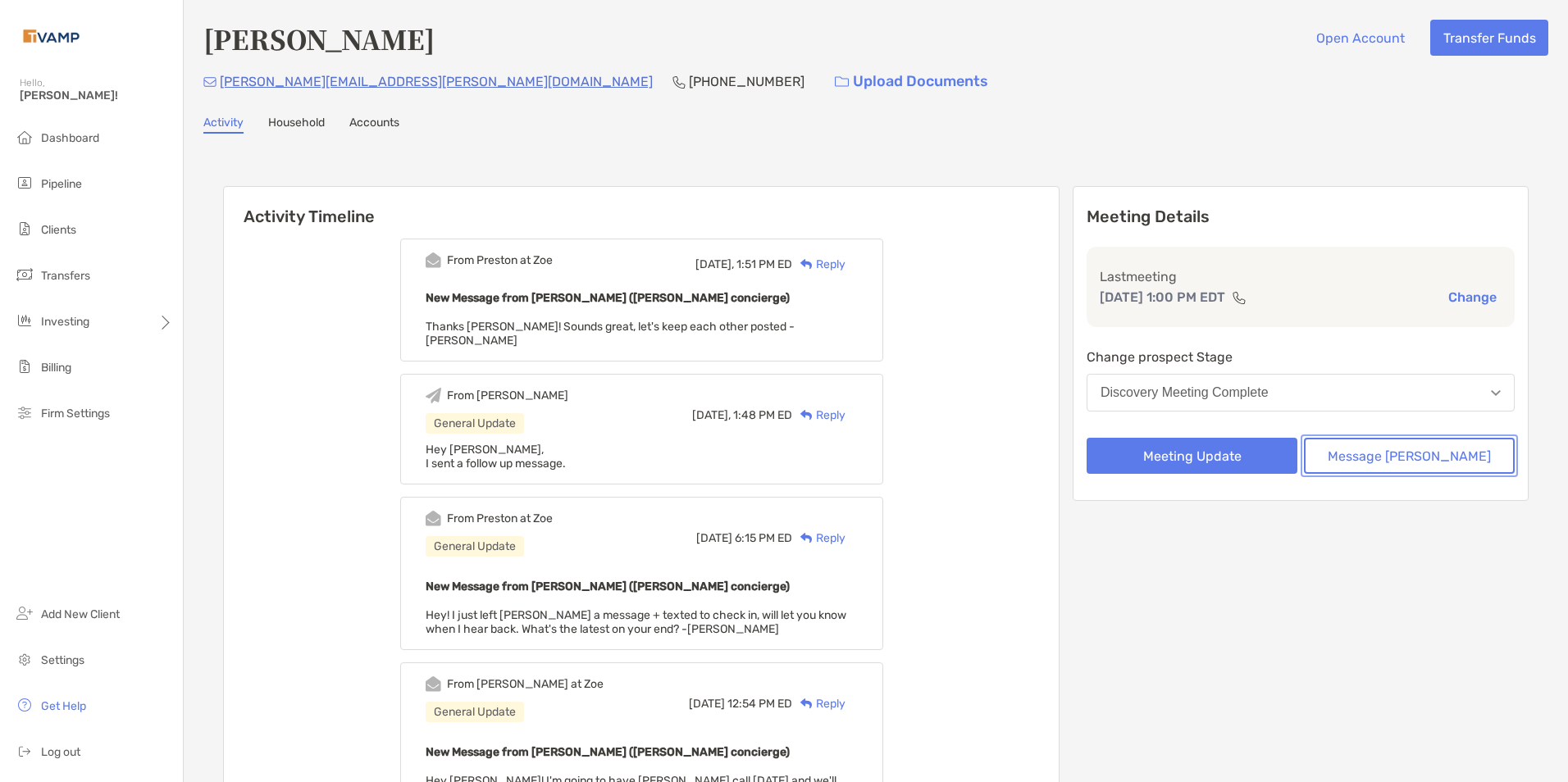
click at [1404, 465] on button "Message [PERSON_NAME]" at bounding box center [1409, 456] width 211 height 37
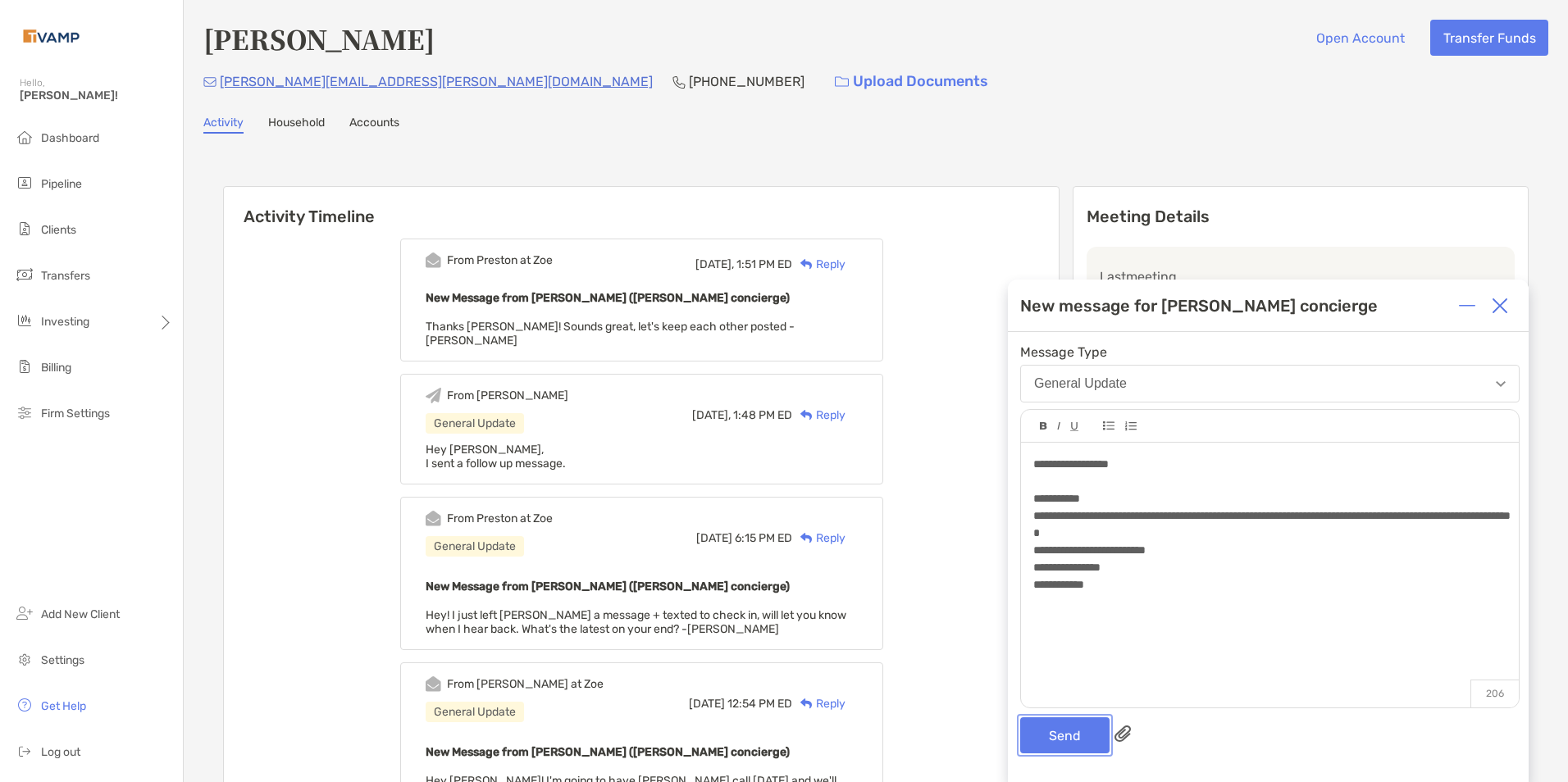
click at [1063, 748] on button "Send" at bounding box center [1065, 736] width 89 height 37
